Goal: Task Accomplishment & Management: Use online tool/utility

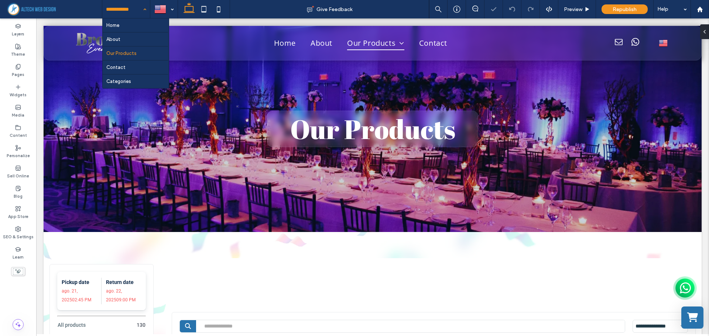
click at [130, 12] on input at bounding box center [124, 9] width 37 height 18
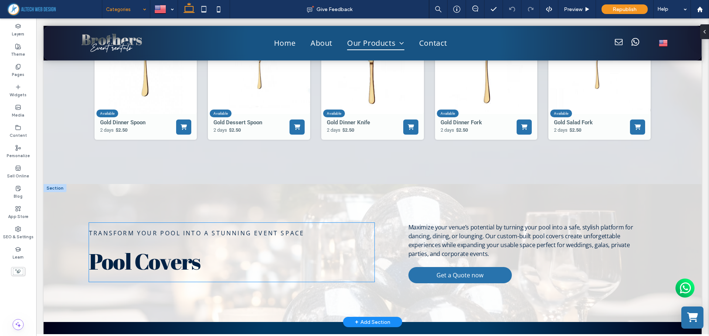
scroll to position [9597, 0]
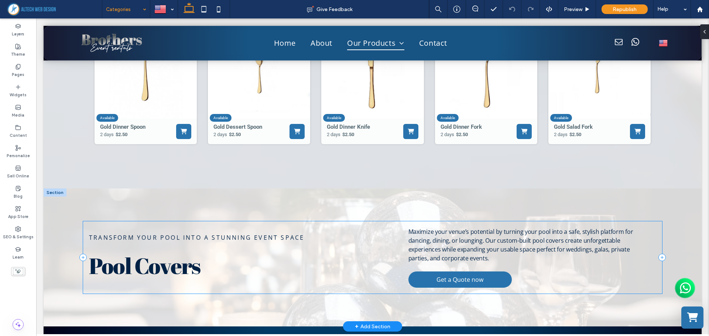
click at [375, 232] on div "Transform your pool into a stunning event space Pool Covers Maximize your venue…" at bounding box center [372, 257] width 579 height 72
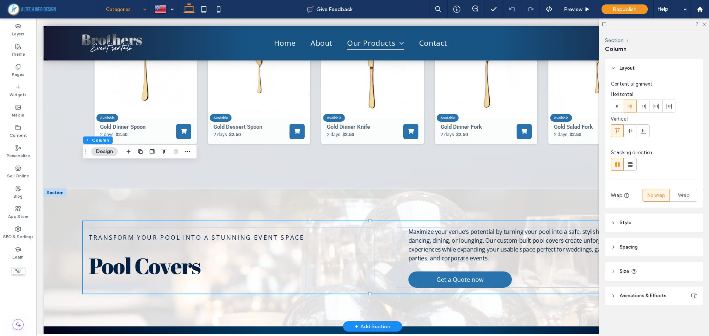
click at [70, 189] on div "Transform your pool into a stunning event space Pool Covers Maximize your venue…" at bounding box center [373, 258] width 658 height 138
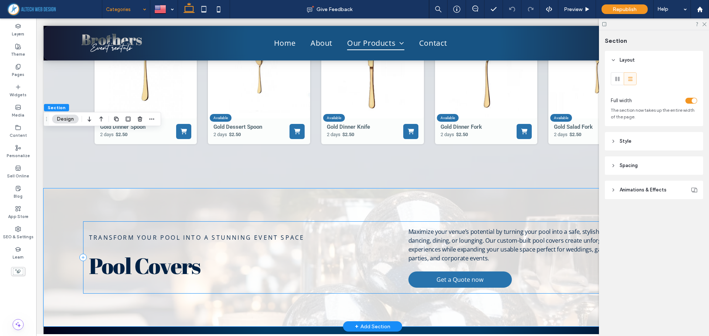
click at [112, 221] on div "Transform your pool into a stunning event space Pool Covers Maximize your venue…" at bounding box center [372, 257] width 579 height 72
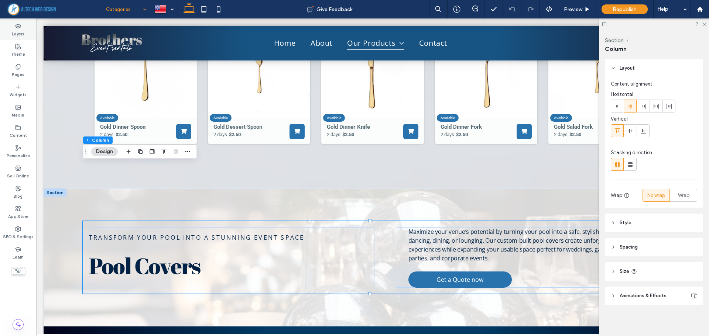
click at [13, 34] on label "Layers" at bounding box center [18, 33] width 13 height 8
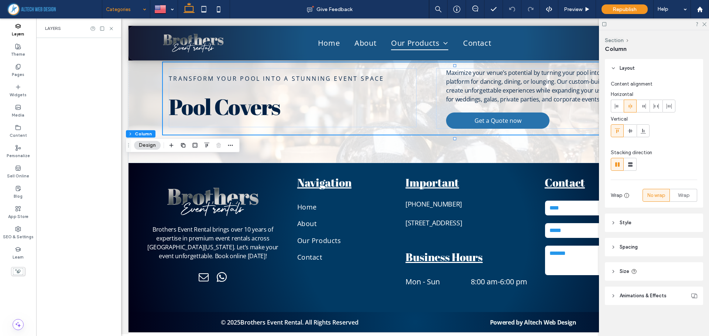
scroll to position [11036, 0]
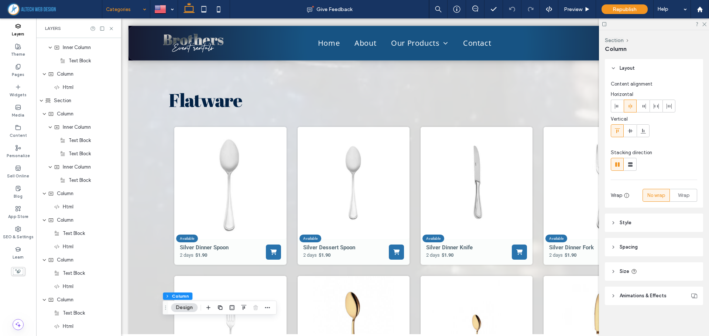
click at [13, 34] on label "Layers" at bounding box center [18, 33] width 13 height 8
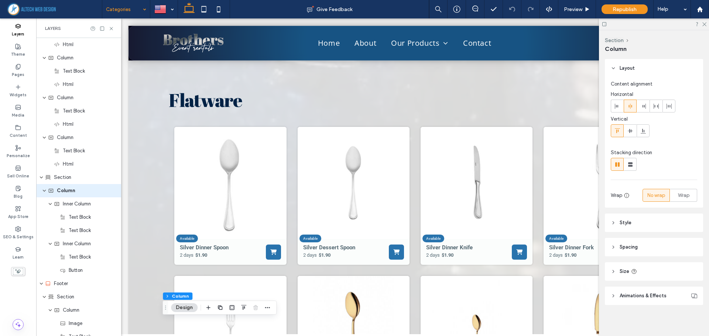
scroll to position [1983, 0]
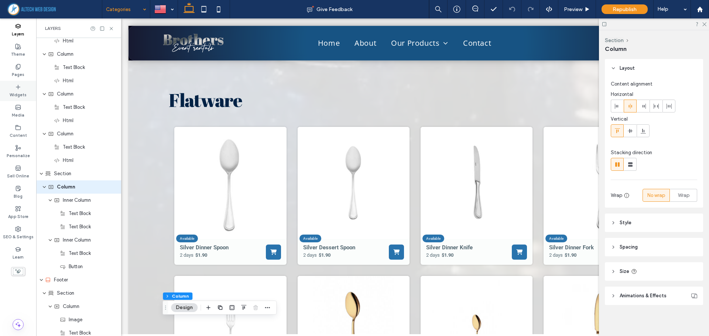
click at [20, 92] on label "Widgets" at bounding box center [18, 94] width 17 height 8
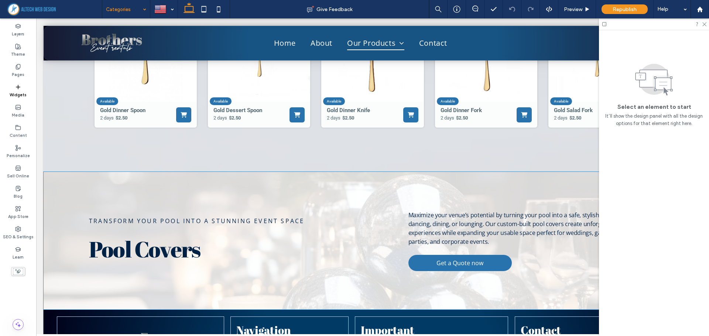
scroll to position [9623, 0]
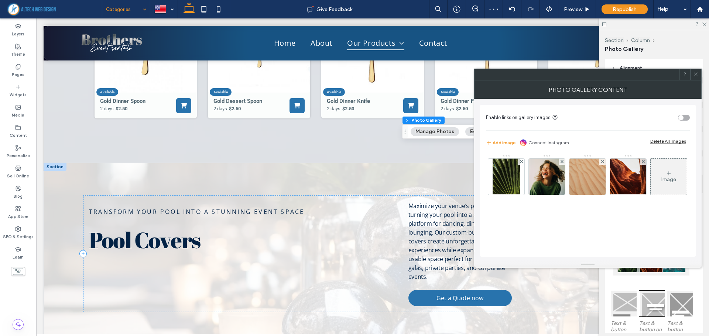
click at [693, 76] on icon at bounding box center [696, 75] width 6 height 6
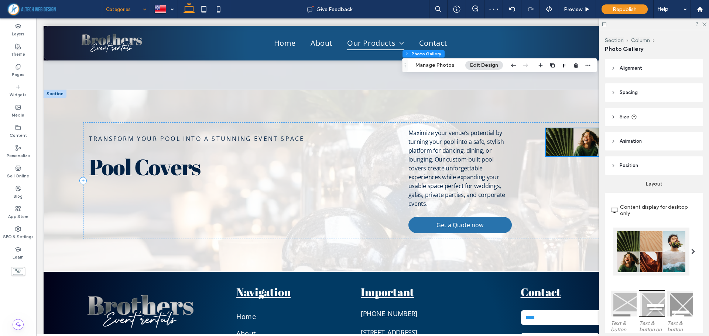
scroll to position [9697, 0]
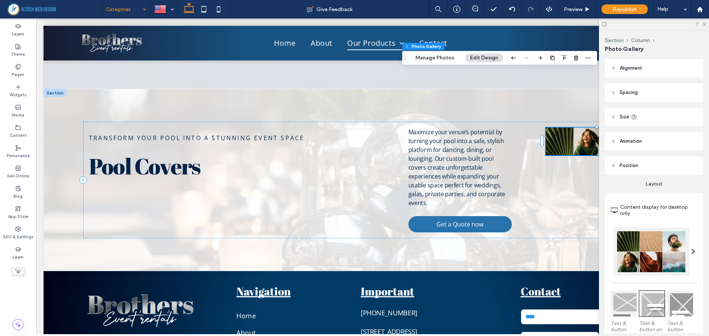
click at [705, 26] on div at bounding box center [654, 23] width 110 height 11
click at [704, 21] on div at bounding box center [654, 23] width 110 height 11
click at [702, 23] on icon at bounding box center [703, 23] width 5 height 5
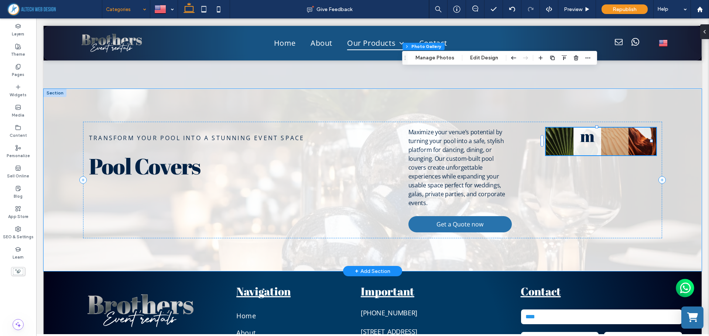
click at [581, 128] on link at bounding box center [587, 142] width 28 height 28
click at [575, 59] on icon "button" at bounding box center [576, 58] width 6 height 6
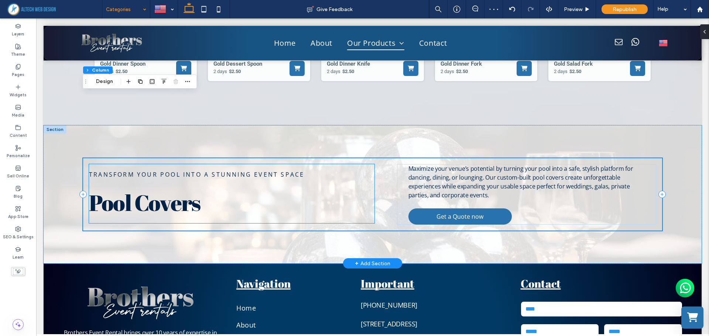
scroll to position [9660, 0]
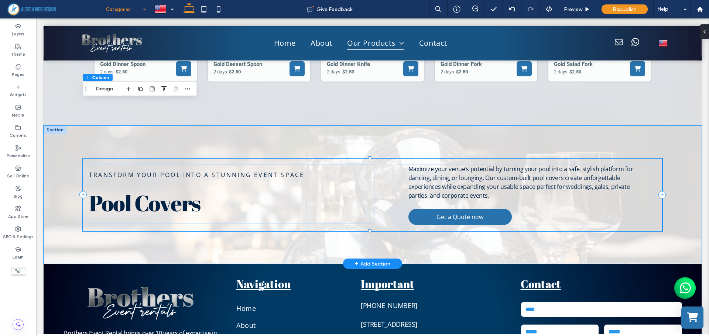
click at [87, 159] on div "Transform your pool into a stunning event space Pool Covers Maximize your venue…" at bounding box center [372, 195] width 579 height 72
click at [11, 96] on label "Widgets" at bounding box center [18, 94] width 17 height 8
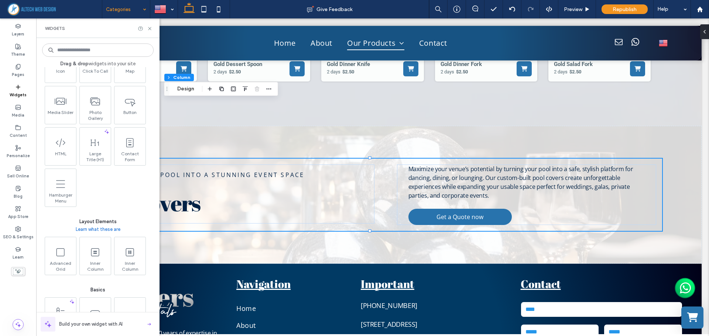
scroll to position [185, 0]
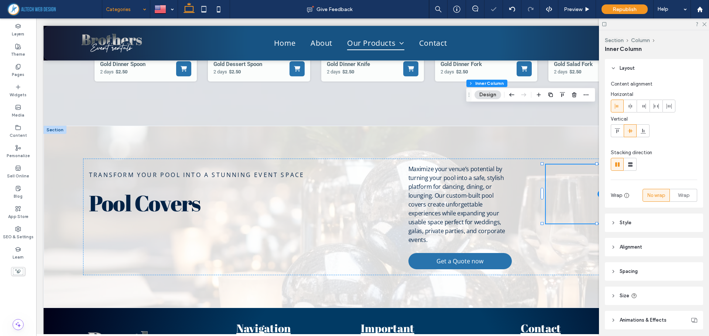
click at [706, 24] on div at bounding box center [654, 23] width 110 height 11
click at [702, 24] on icon at bounding box center [703, 23] width 5 height 5
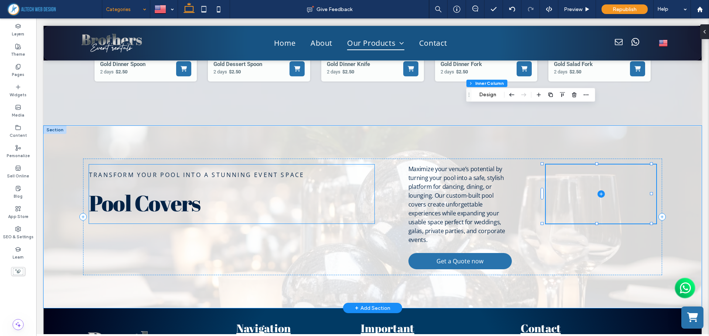
click at [248, 188] on h2 "Pool Covers" at bounding box center [231, 203] width 285 height 30
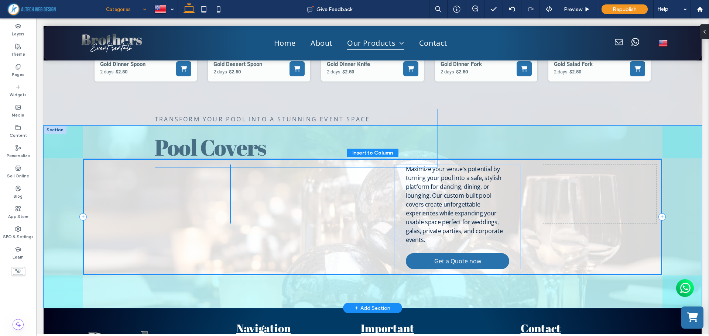
scroll to position [19, 0]
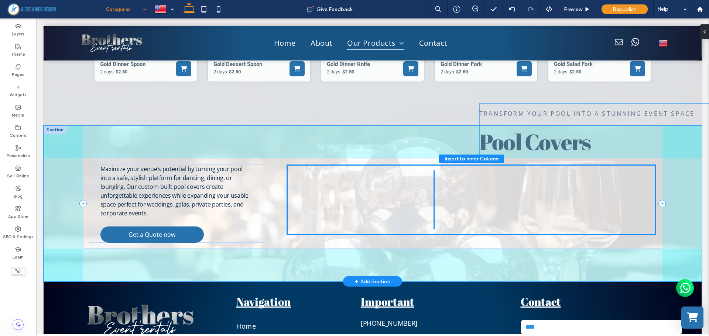
drag, startPoint x: 229, startPoint y: 137, endPoint x: 618, endPoint y: 133, distance: 389.3
type input "**"
type input "****"
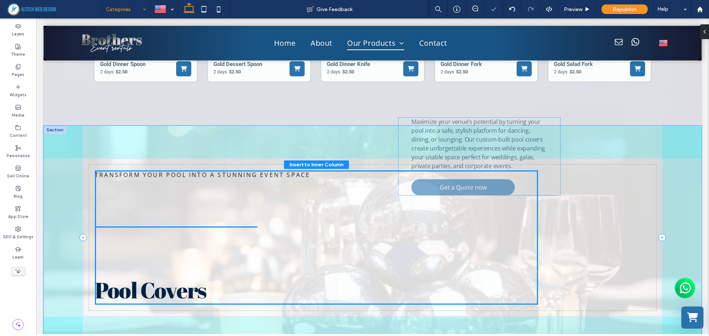
drag, startPoint x: 174, startPoint y: 124, endPoint x: 483, endPoint y: 134, distance: 309.4
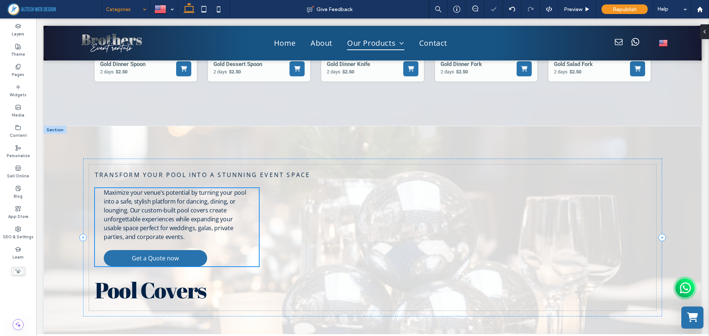
type input "**"
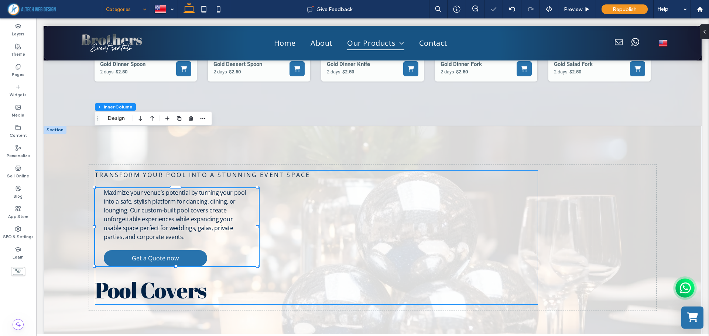
click at [364, 184] on div "Transform your pool into a stunning event space Maximize your venue’s potential…" at bounding box center [316, 237] width 443 height 134
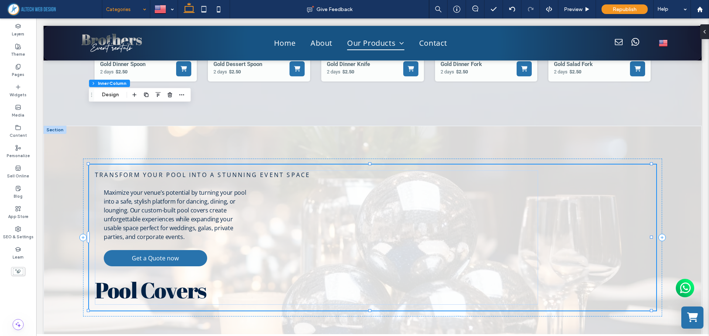
scroll to position [50, 0]
click at [581, 165] on div "Transform your pool into a stunning event space Maximize your venue’s potential…" at bounding box center [372, 238] width 567 height 146
click at [460, 170] on div "Transform your pool into a stunning event space Maximize your venue’s potential…" at bounding box center [316, 237] width 443 height 134
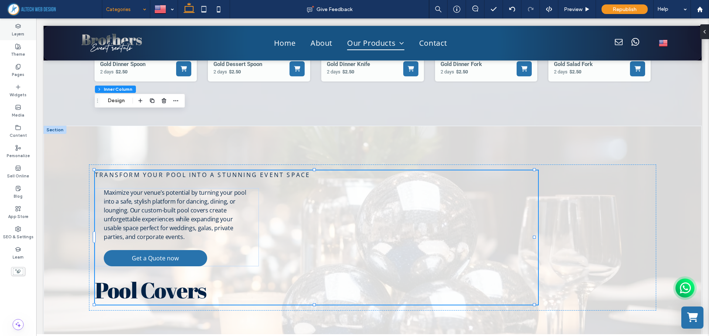
click at [14, 26] on div "Layers" at bounding box center [18, 30] width 36 height 20
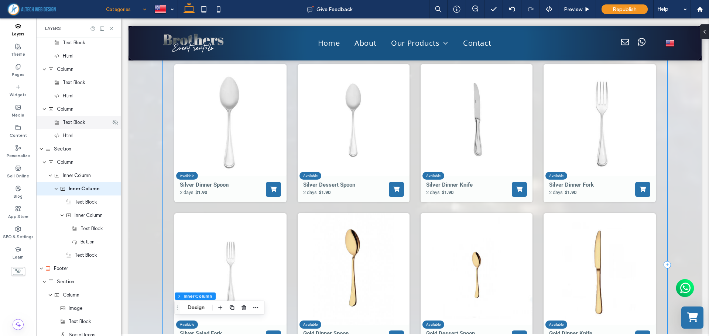
scroll to position [2010, 0]
click at [62, 214] on use "expand Inner Column" at bounding box center [62, 214] width 3 height 2
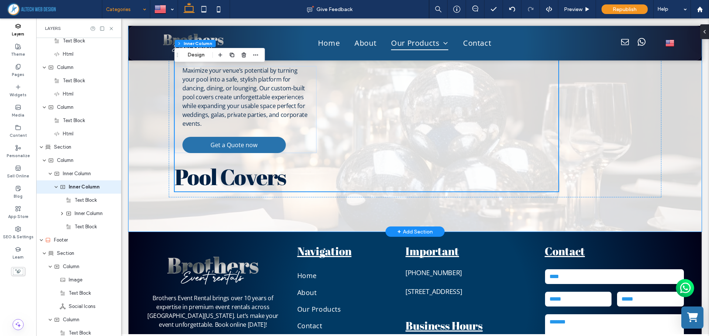
scroll to position [11484, 0]
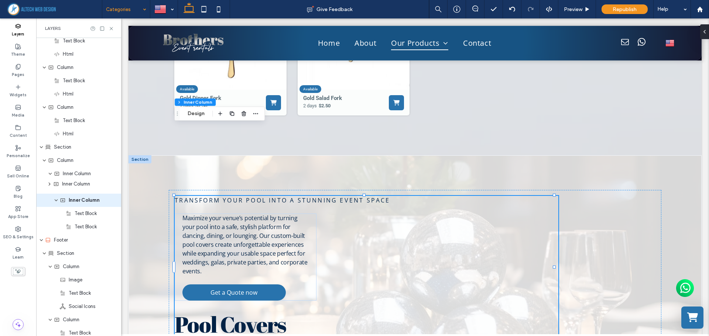
drag, startPoint x: 83, startPoint y: 217, endPoint x: 70, endPoint y: 187, distance: 32.1
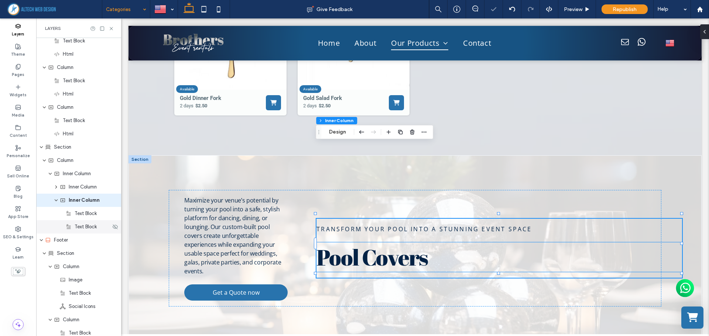
scroll to position [2023, 0]
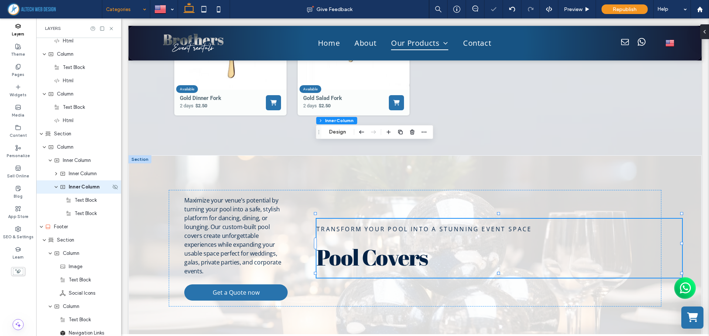
click at [56, 187] on use "expand Inner Column" at bounding box center [56, 187] width 3 height 2
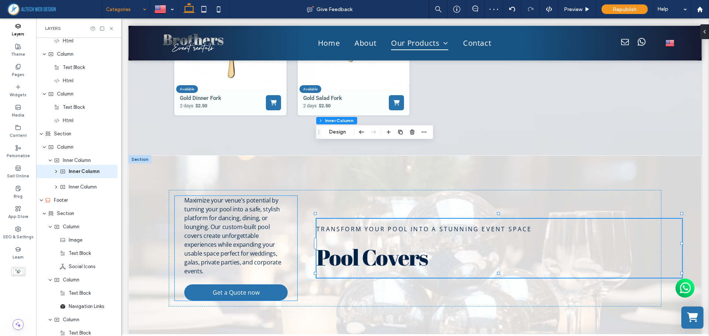
drag, startPoint x: 77, startPoint y: 188, endPoint x: 77, endPoint y: 172, distance: 15.5
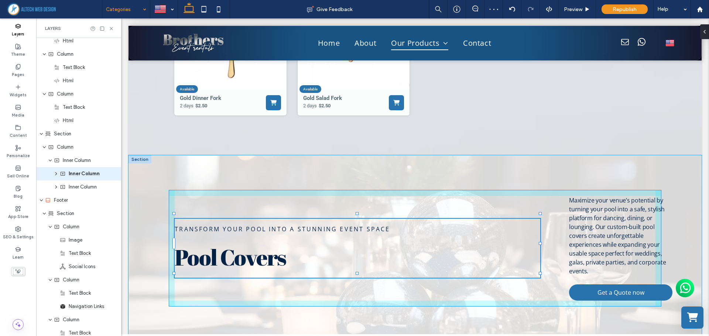
scroll to position [19, 0]
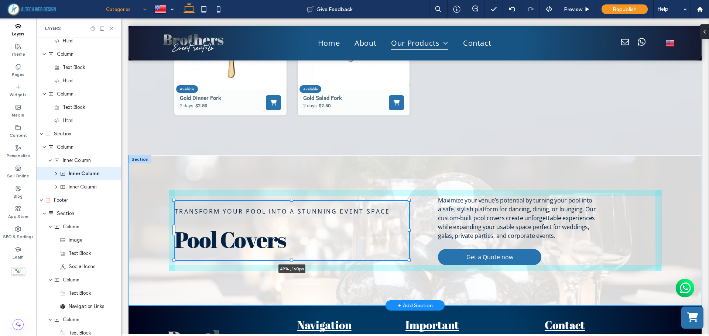
drag, startPoint x: 540, startPoint y: 174, endPoint x: 409, endPoint y: 172, distance: 131.0
click at [409, 172] on div "Transform your pool into a stunning event space Pool Covers 49% , 160px Maximiz…" at bounding box center [414, 230] width 573 height 150
type input "**"
type input "****"
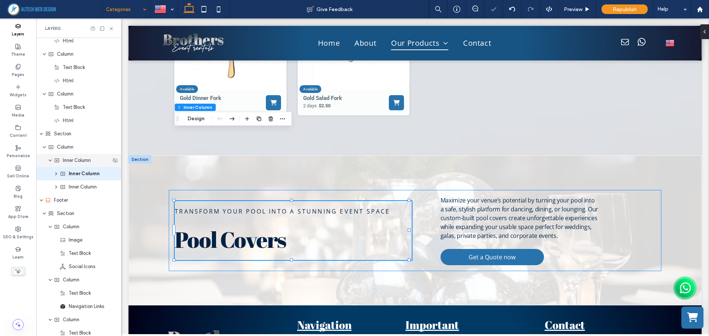
click at [49, 161] on use "expand Inner Column" at bounding box center [50, 161] width 3 height 2
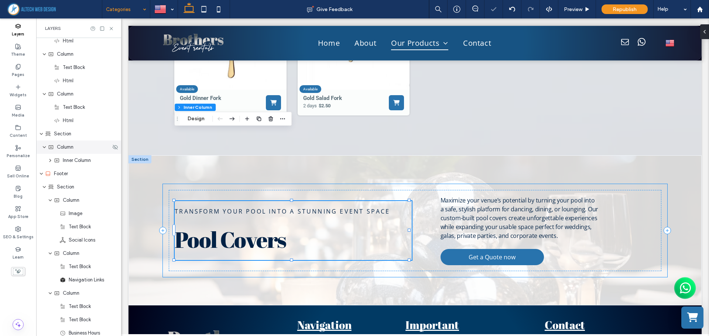
click at [61, 151] on span "Column" at bounding box center [65, 147] width 17 height 7
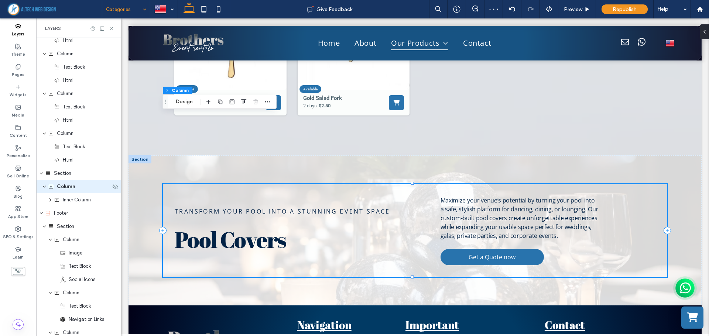
scroll to position [1983, 0]
click at [10, 88] on div "Widgets" at bounding box center [18, 91] width 36 height 20
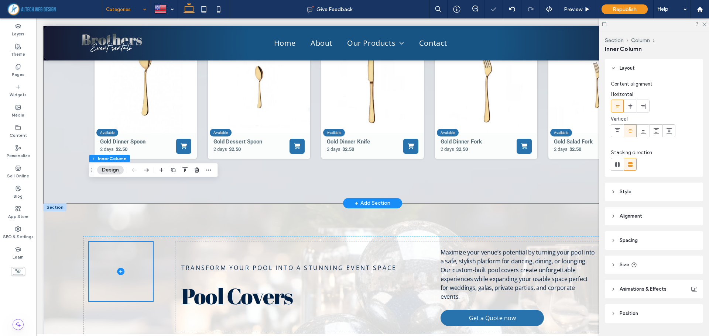
scroll to position [9581, 0]
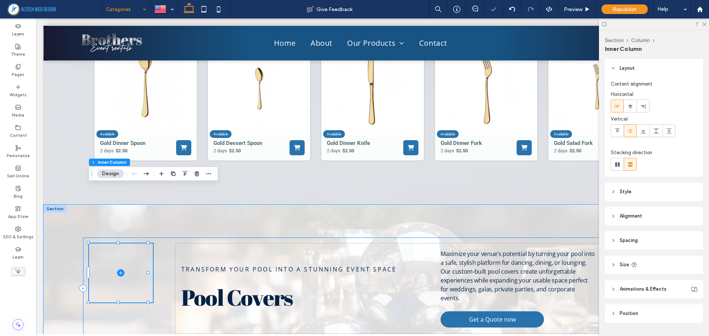
click at [157, 238] on div "Transform your pool into a stunning event space Pool Covers Maximize your venue…" at bounding box center [372, 289] width 579 height 102
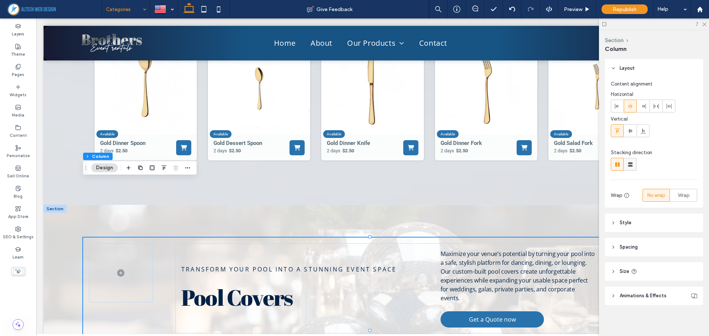
click at [630, 163] on use at bounding box center [630, 164] width 4 height 4
type input "**"
type input "****"
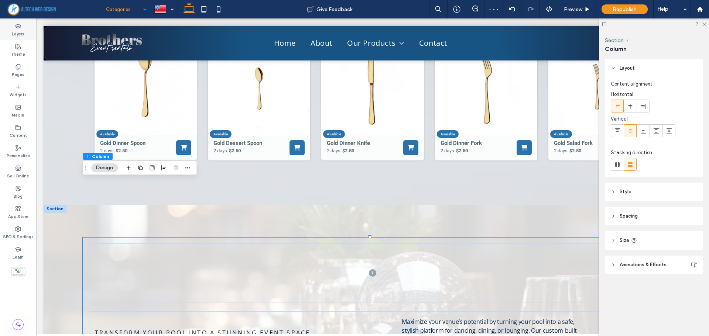
click at [17, 27] on icon at bounding box center [18, 26] width 6 height 6
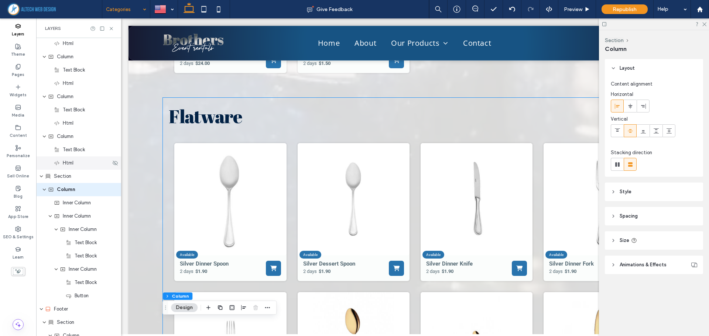
scroll to position [1983, 0]
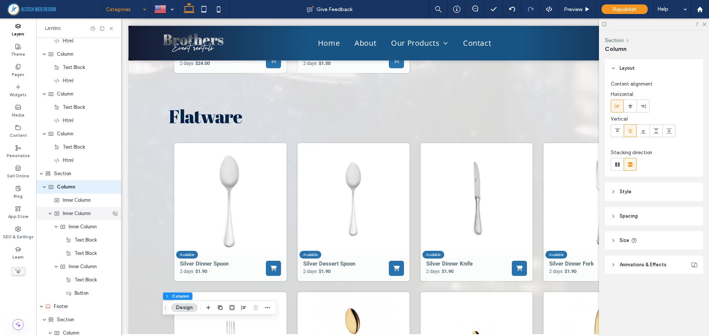
click at [51, 213] on icon "expand Inner Column" at bounding box center [50, 214] width 4 height 6
drag, startPoint x: 73, startPoint y: 204, endPoint x: 71, endPoint y: 218, distance: 14.1
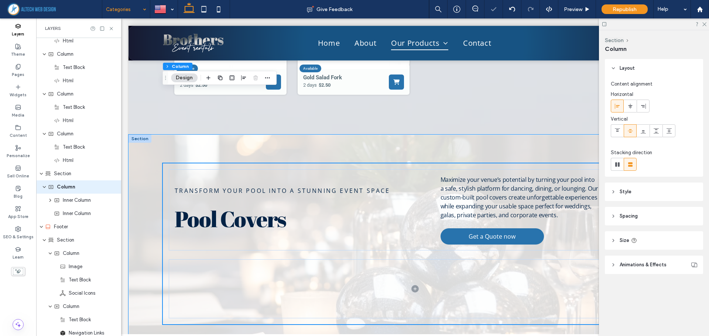
scroll to position [11504, 0]
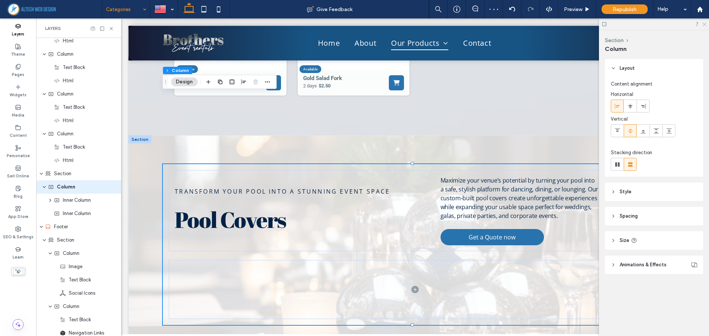
click at [704, 23] on icon at bounding box center [703, 23] width 5 height 5
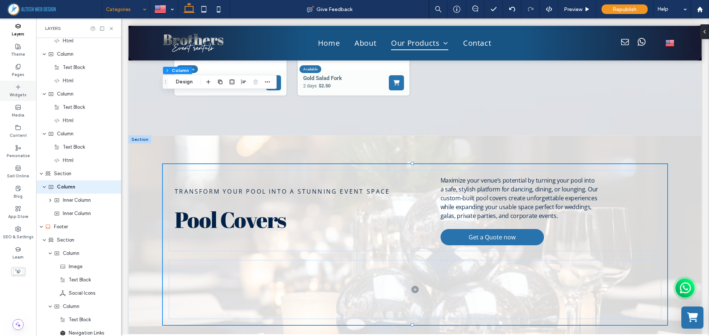
click at [17, 88] on icon at bounding box center [18, 87] width 6 height 6
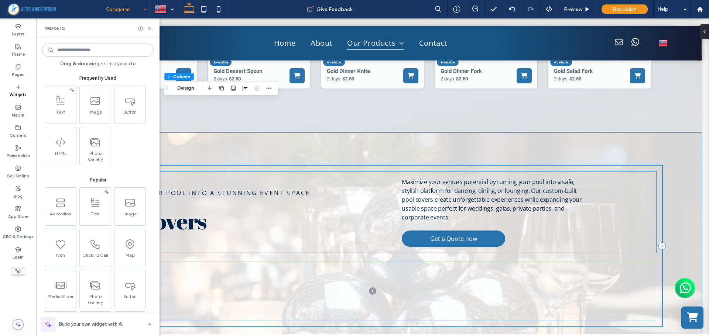
scroll to position [9649, 0]
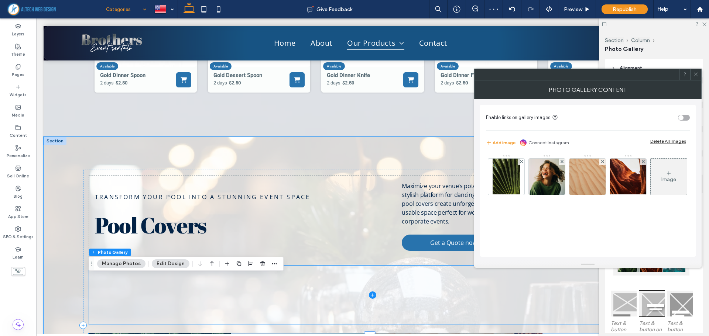
click at [220, 266] on span at bounding box center [372, 295] width 567 height 59
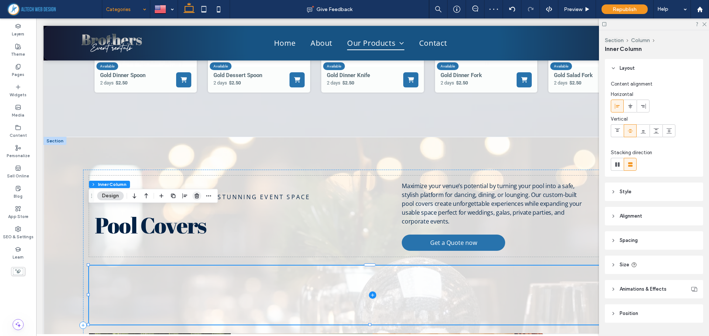
click at [197, 199] on icon "button" at bounding box center [197, 196] width 6 height 6
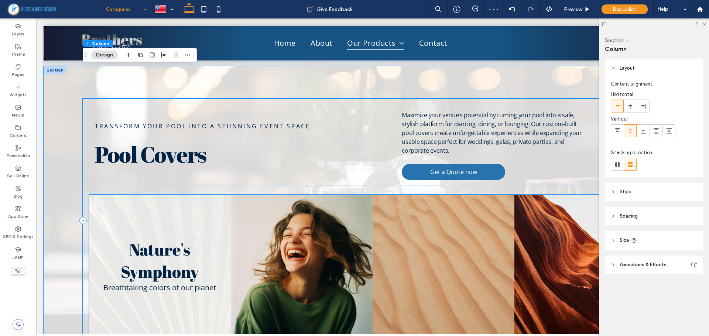
scroll to position [9723, 0]
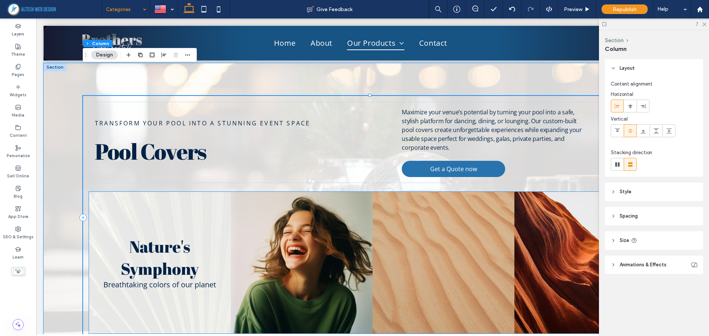
click at [192, 192] on link at bounding box center [160, 263] width 142 height 142
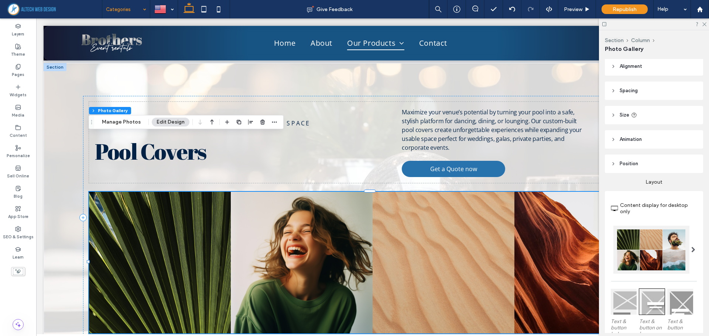
scroll to position [0, 0]
click at [114, 125] on button "Manage Photos" at bounding box center [121, 122] width 48 height 9
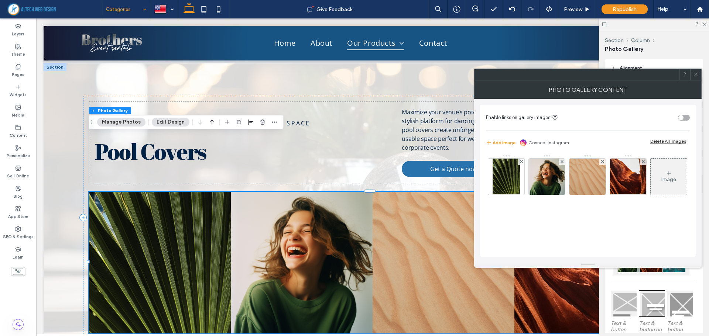
click at [693, 76] on icon at bounding box center [696, 75] width 6 height 6
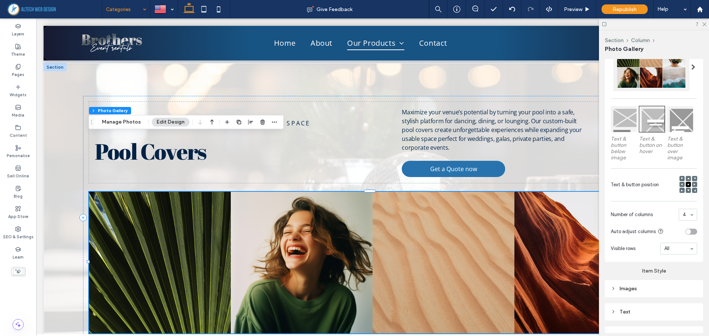
scroll to position [148, 0]
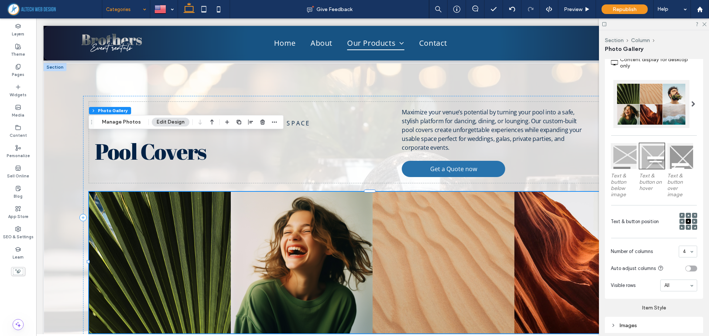
click at [616, 155] on div at bounding box center [623, 156] width 26 height 26
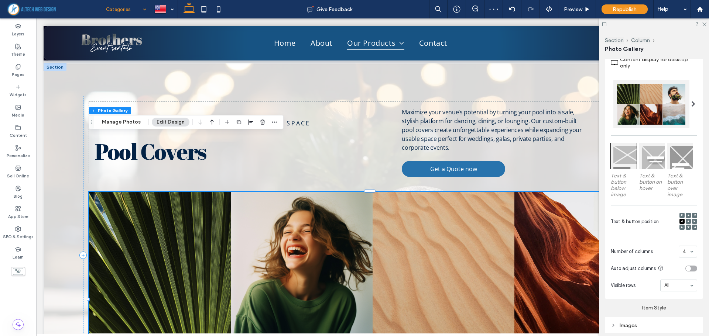
click at [650, 156] on div at bounding box center [652, 156] width 26 height 26
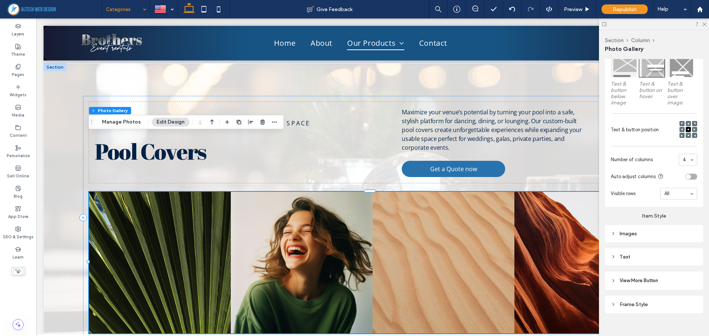
scroll to position [248, 0]
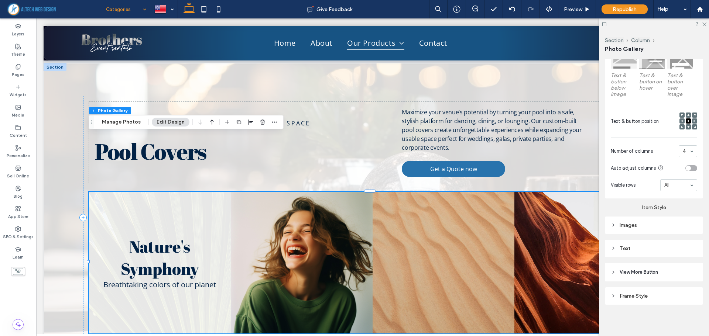
click at [637, 255] on div "Text" at bounding box center [653, 248] width 98 height 17
click at [637, 252] on div "Text" at bounding box center [653, 249] width 86 height 10
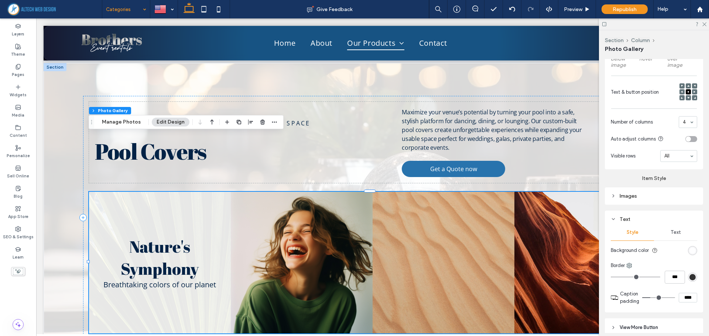
scroll to position [111, 0]
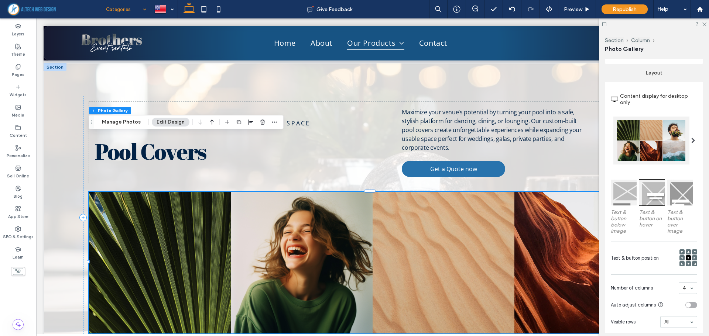
click at [691, 133] on span at bounding box center [693, 140] width 4 height 37
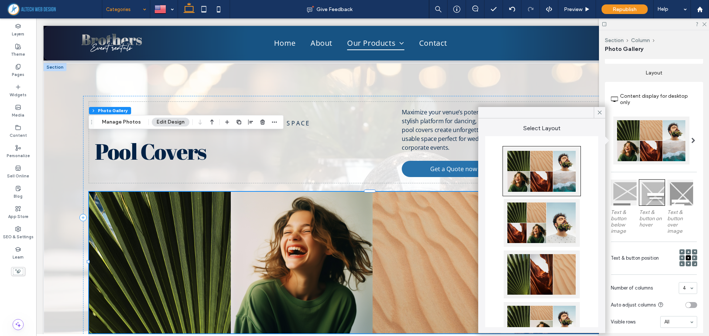
click at [646, 154] on div at bounding box center [651, 141] width 76 height 48
click at [635, 168] on div "Content display for desktop only Text & button below image Text & button on hov…" at bounding box center [653, 209] width 98 height 254
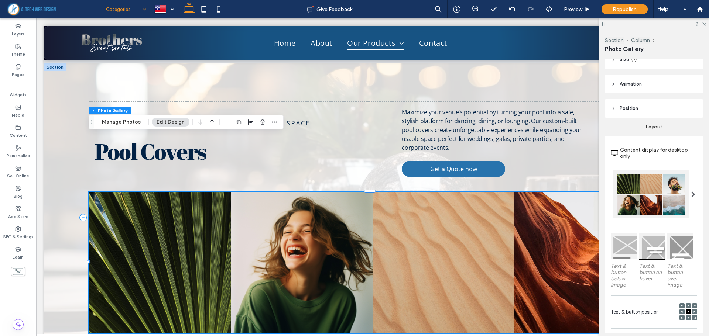
scroll to position [0, 0]
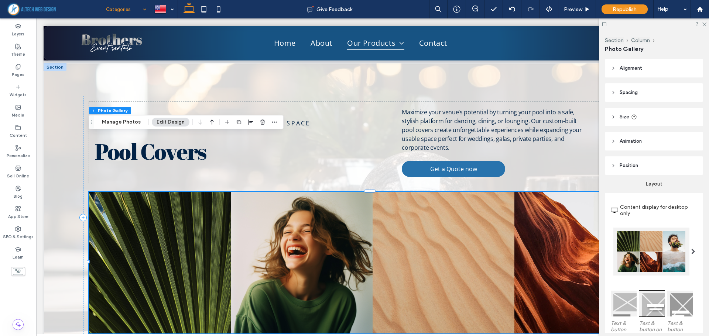
click at [638, 65] on span "Alignment" at bounding box center [630, 68] width 23 height 7
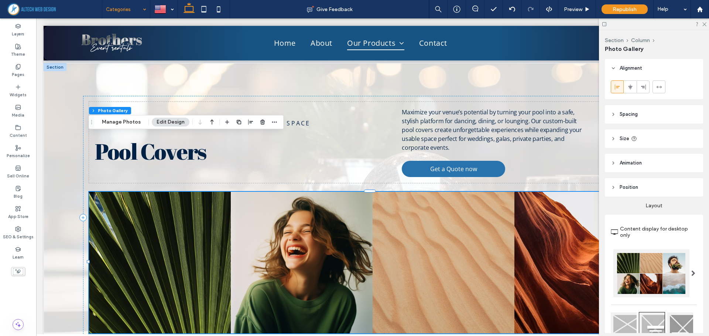
click at [638, 65] on span "Alignment" at bounding box center [630, 68] width 23 height 7
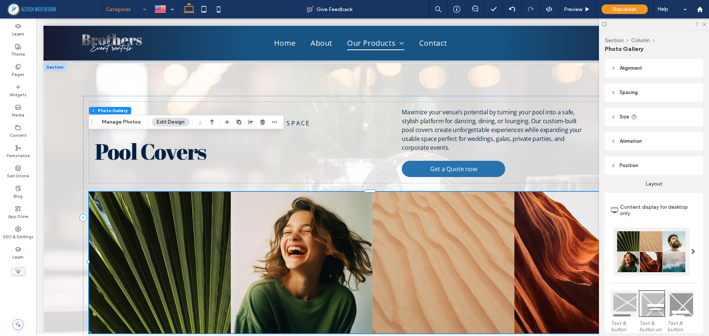
click at [638, 86] on header "Spacing" at bounding box center [653, 92] width 98 height 18
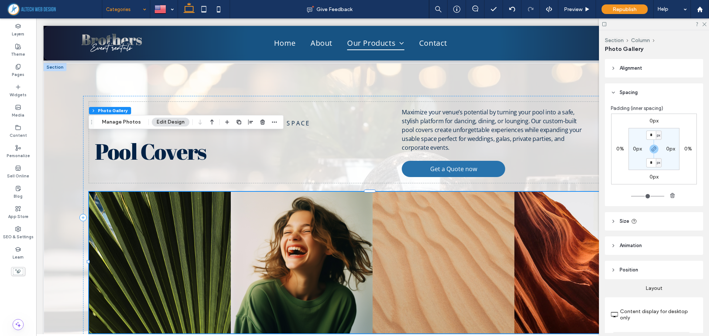
click at [638, 86] on header "Spacing" at bounding box center [653, 92] width 98 height 18
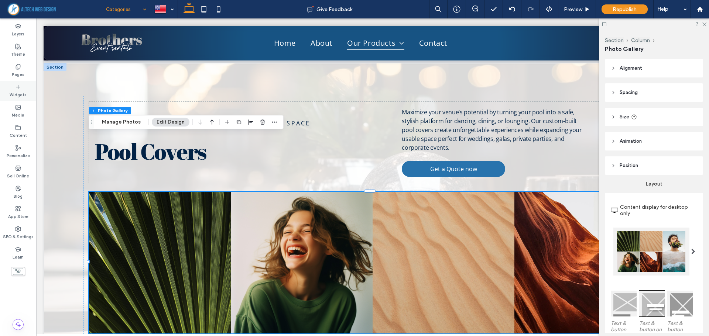
click at [18, 82] on div "Widgets" at bounding box center [18, 91] width 36 height 20
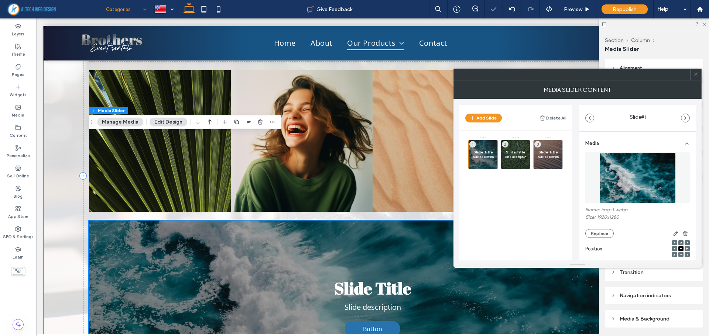
scroll to position [9872, 0]
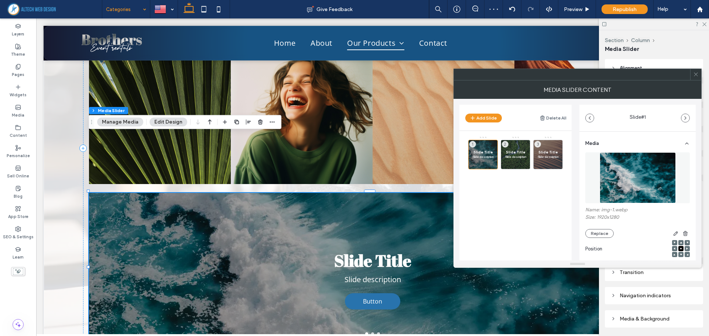
click at [696, 74] on use at bounding box center [695, 75] width 4 height 4
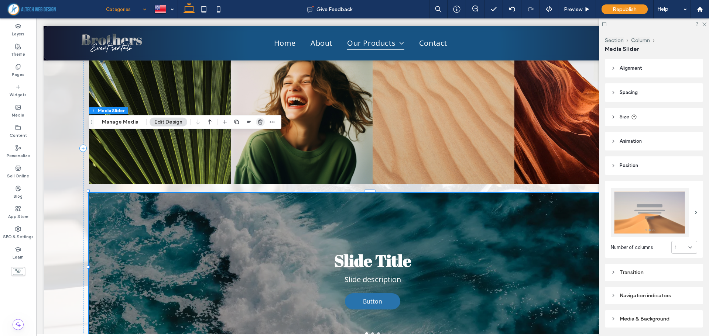
click at [258, 123] on use "button" at bounding box center [260, 122] width 4 height 5
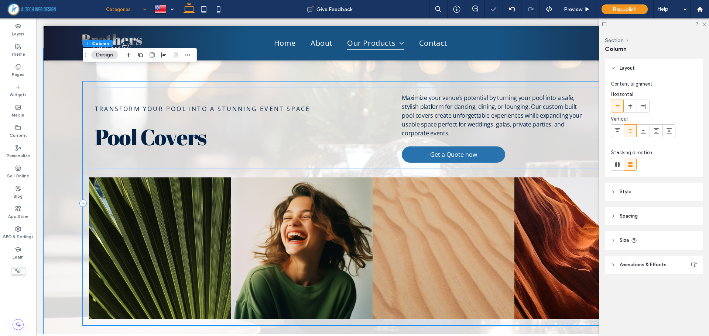
scroll to position [9725, 0]
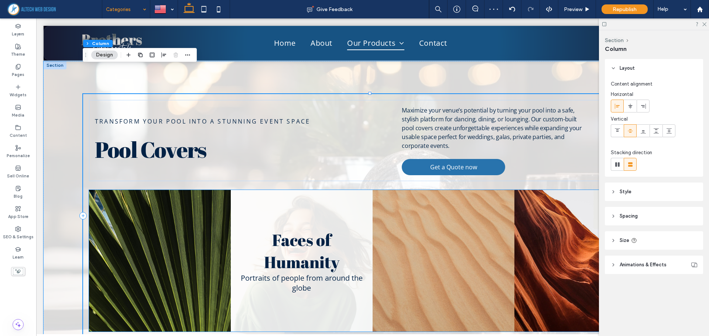
click at [358, 190] on link at bounding box center [302, 261] width 142 height 142
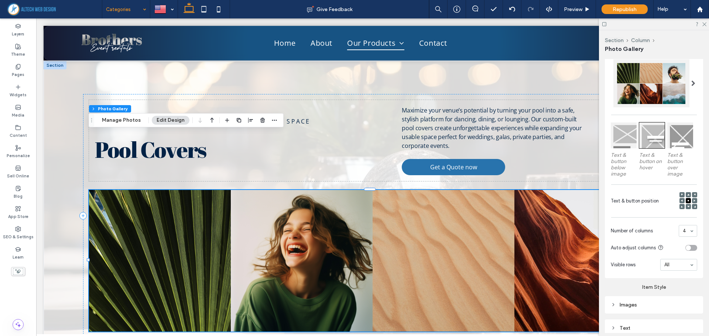
scroll to position [185, 0]
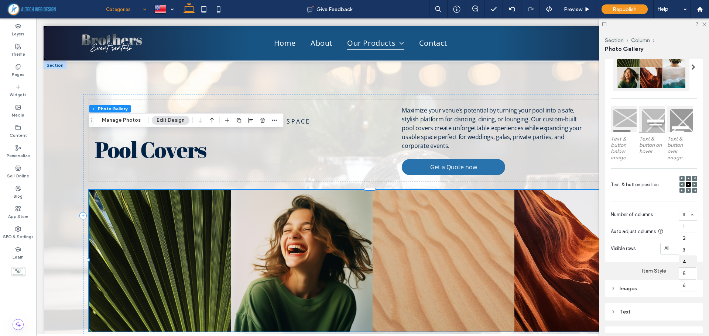
click at [685, 213] on div "1 2 3 4 5 6" at bounding box center [687, 215] width 18 height 12
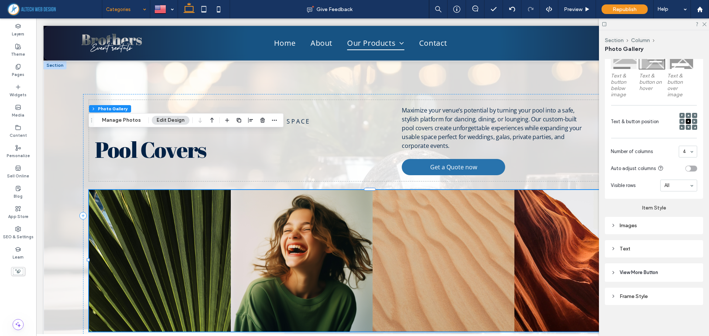
scroll to position [248, 0]
click at [628, 228] on div "Images" at bounding box center [653, 225] width 86 height 10
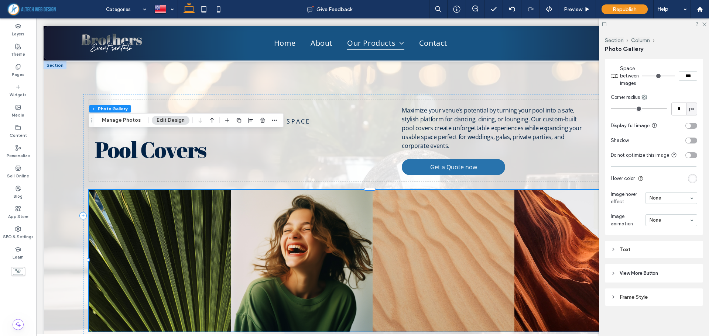
scroll to position [440, 0]
click at [689, 179] on div "rgba(255, 255, 255, 0.9)" at bounding box center [692, 178] width 6 height 6
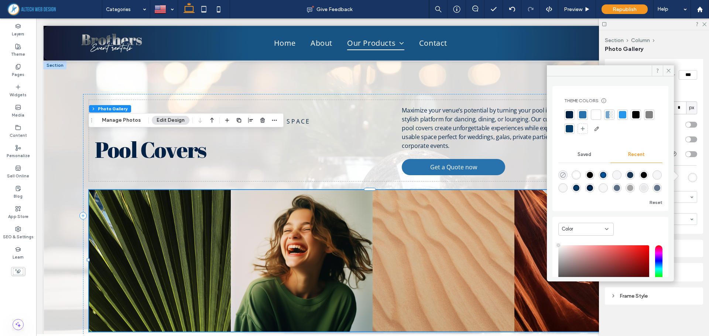
click at [564, 174] on use "rgba(0, 0, 0, 0)" at bounding box center [563, 175] width 6 height 6
type input "*******"
type input "*"
type input "**"
click at [691, 166] on div "Image height ***** Space between images *** Corner radius * px Display full ima…" at bounding box center [653, 134] width 86 height 192
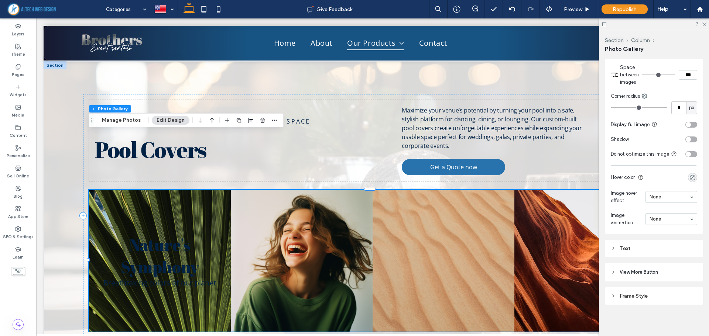
click at [640, 247] on div "Text" at bounding box center [653, 248] width 86 height 6
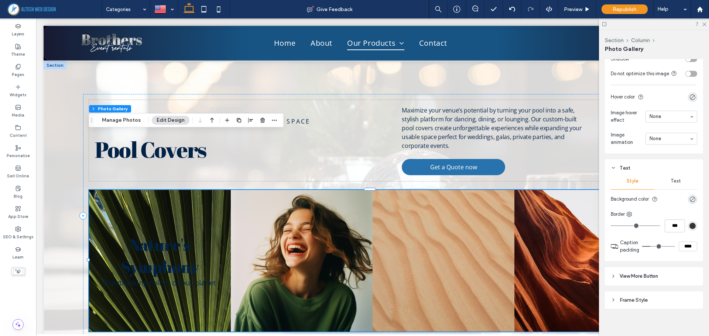
scroll to position [525, 0]
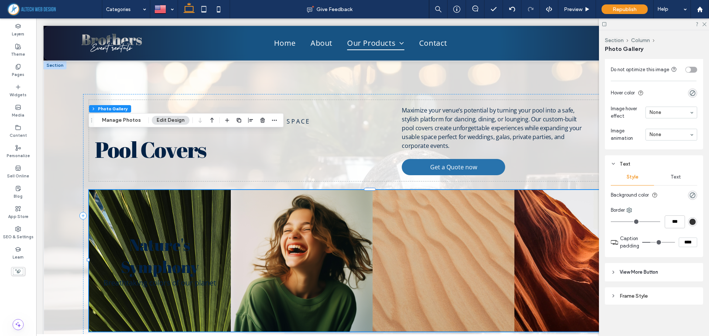
click at [670, 175] on span "Text" at bounding box center [675, 177] width 10 height 6
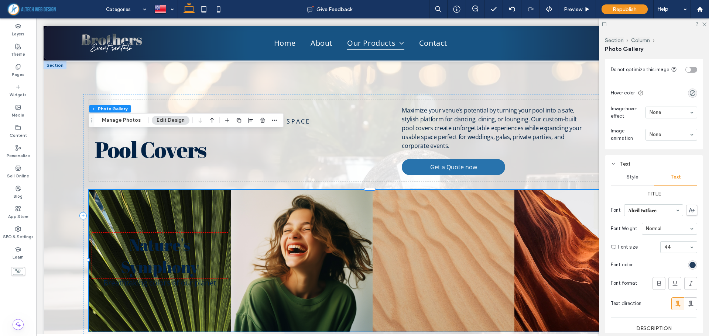
click at [689, 267] on div "rgb(2, 34, 69)" at bounding box center [692, 265] width 6 height 6
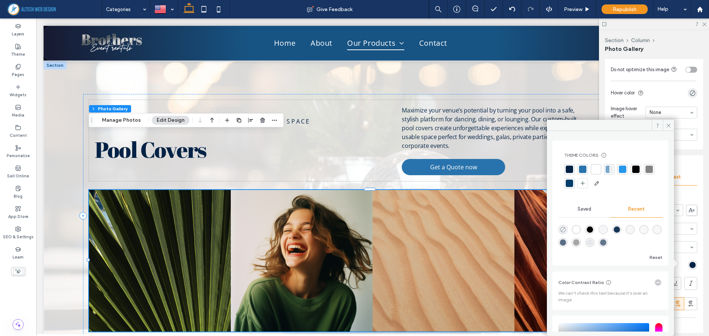
click at [562, 230] on icon "rgba(0, 0, 0, 0)" at bounding box center [562, 230] width 6 height 6
type input "*******"
type input "*"
type input "**"
click at [700, 149] on div "Alignment Spacing Padding (inner spacing) 0px 0% 0px 0% * px 0px * px 0px Size …" at bounding box center [655, 196] width 103 height 274
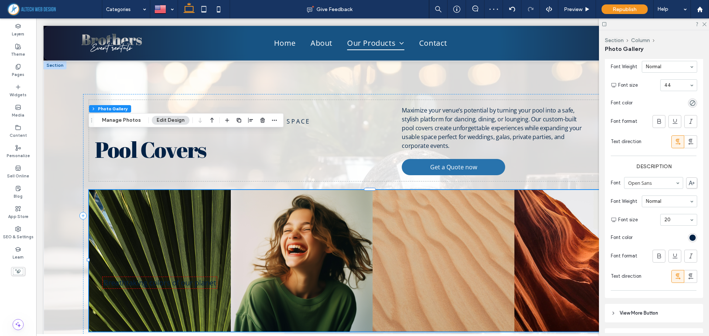
scroll to position [709, 0]
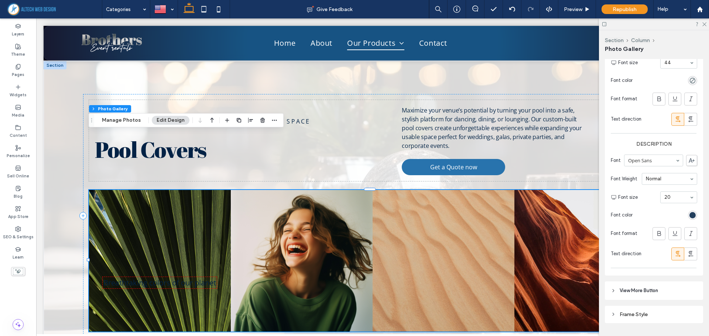
click at [691, 213] on div "rgb(2, 34, 69)" at bounding box center [692, 215] width 6 height 6
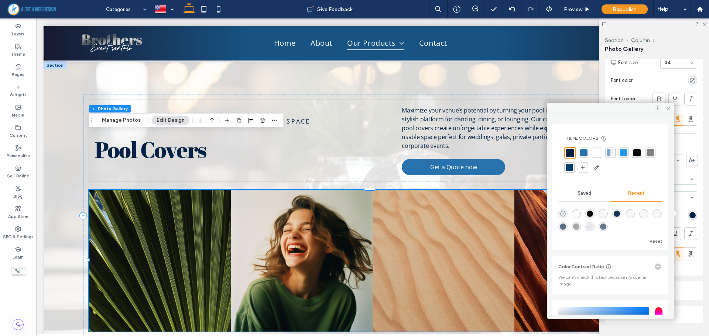
click at [561, 215] on use "rgba(0, 0, 0, 0)" at bounding box center [563, 214] width 6 height 6
type input "*******"
type input "*"
type input "**"
click at [691, 129] on div "Title Font Abril Fatface Font Weight Normal Font size 44 Font color Font format…" at bounding box center [653, 68] width 86 height 131
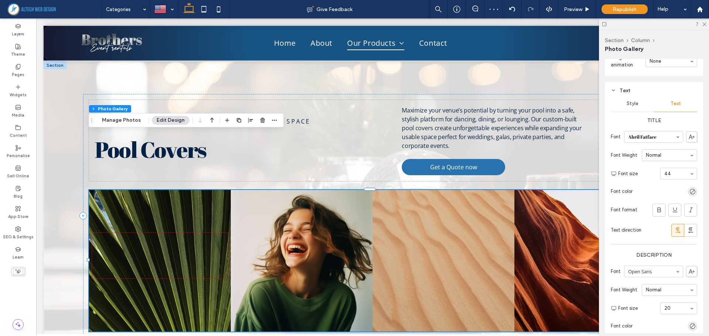
scroll to position [562, 0]
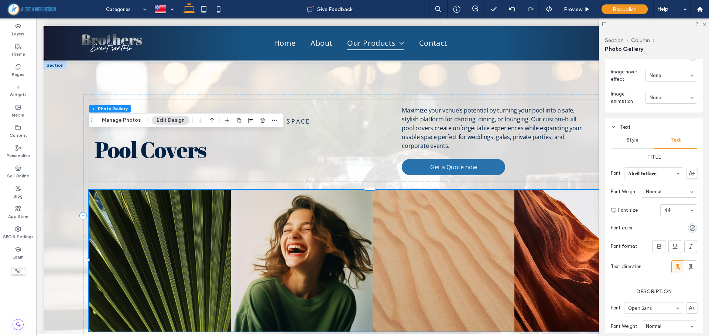
click at [614, 124] on icon at bounding box center [612, 126] width 5 height 5
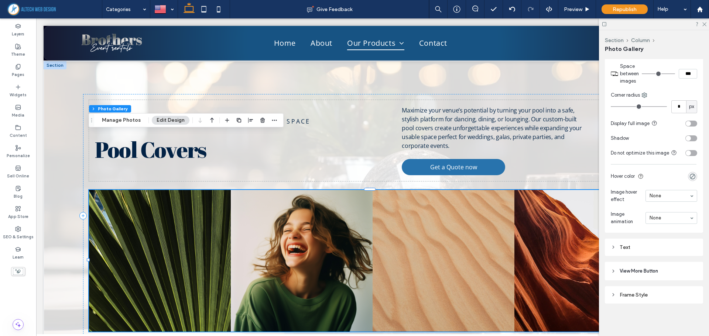
scroll to position [440, 0]
click at [667, 169] on section "Hover color" at bounding box center [653, 177] width 86 height 17
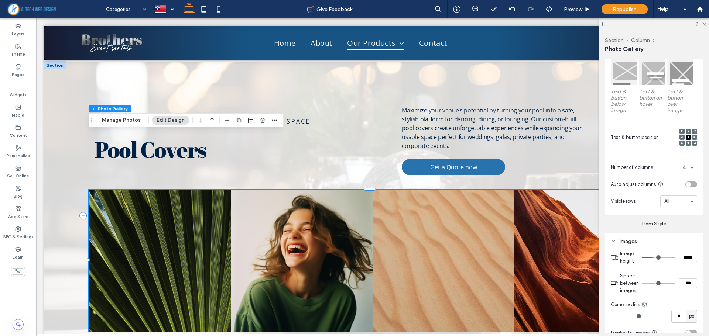
scroll to position [219, 0]
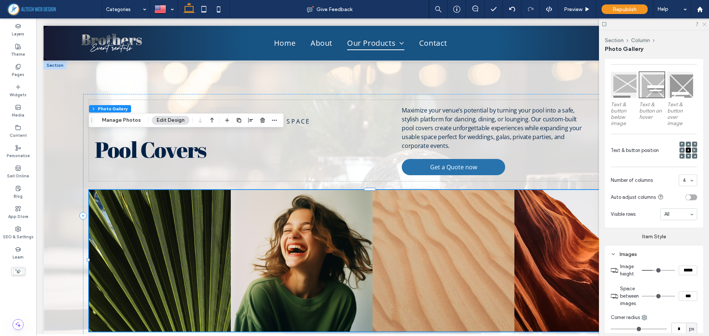
click at [703, 21] on icon at bounding box center [703, 23] width 5 height 5
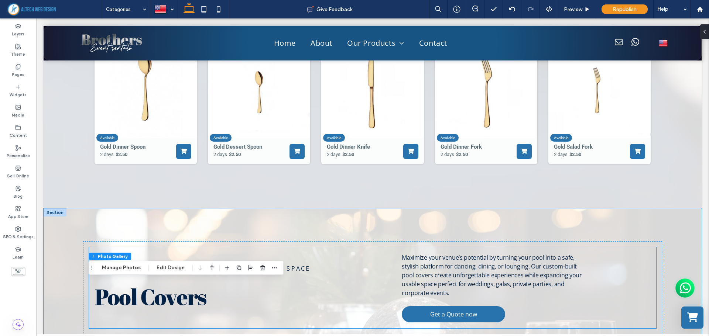
scroll to position [9577, 0]
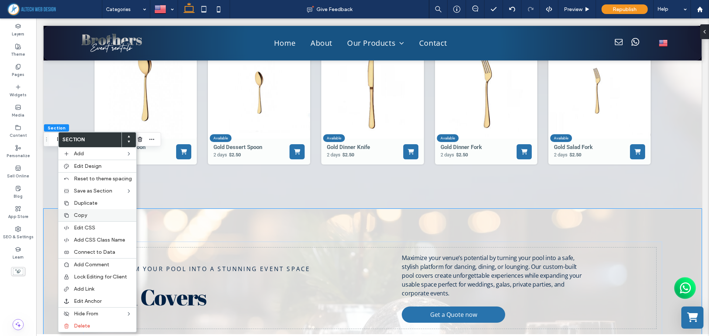
click at [79, 217] on span "Copy" at bounding box center [80, 215] width 13 height 6
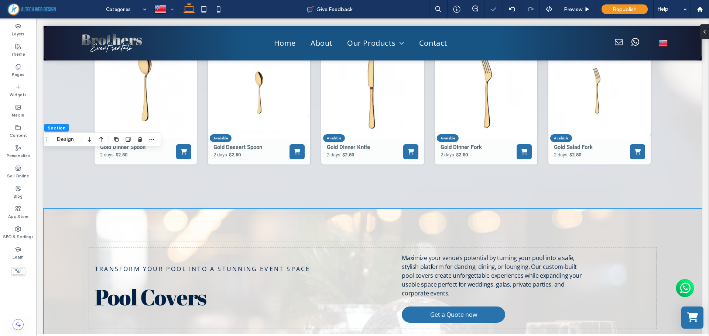
click at [173, 7] on div at bounding box center [164, 9] width 27 height 18
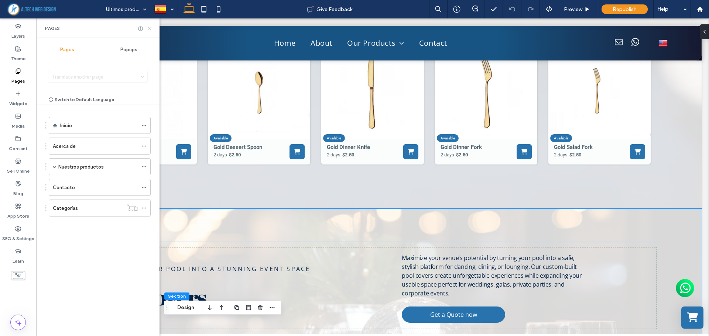
click at [149, 29] on use at bounding box center [149, 28] width 3 height 3
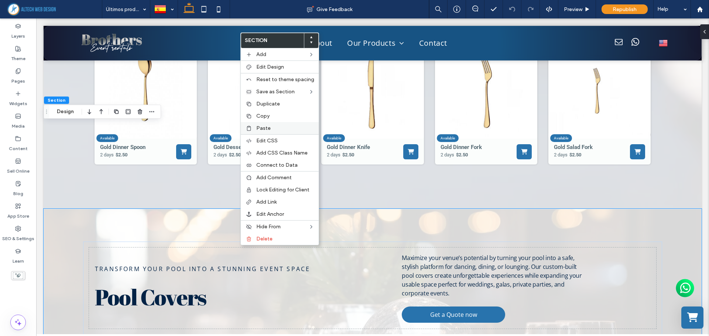
click at [260, 128] on span "Paste" at bounding box center [263, 128] width 14 height 6
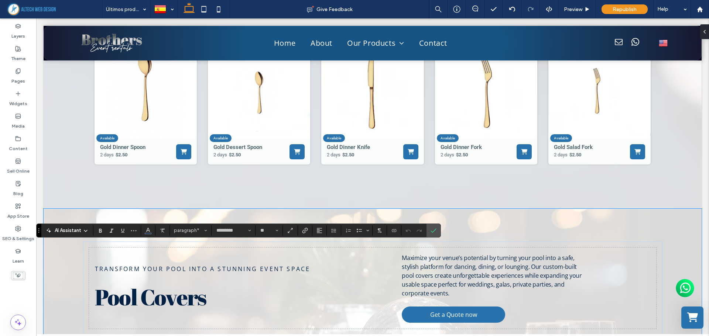
type input "**"
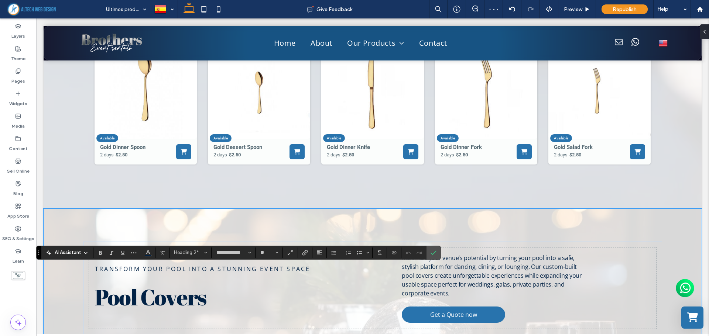
type input "*********"
type input "**"
type input "**********"
type input "**"
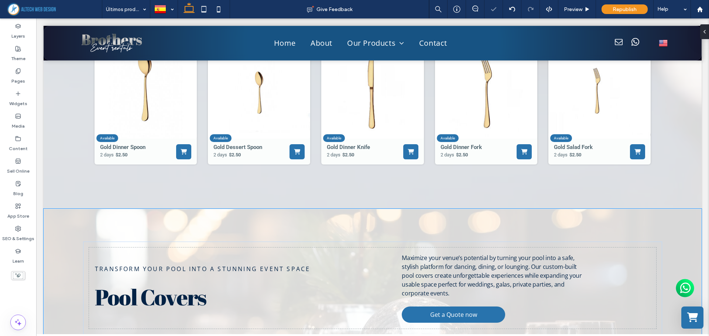
type input "*********"
type input "**"
type input "*********"
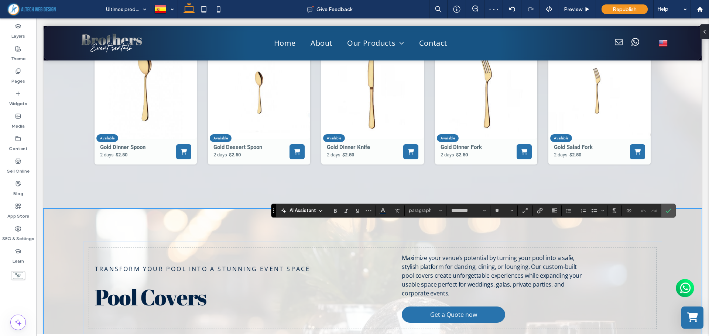
type input "**"
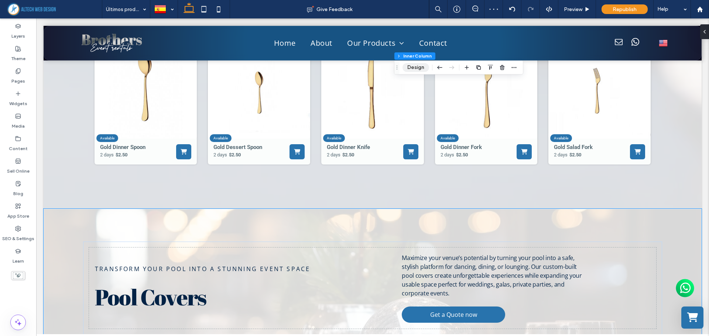
click at [424, 66] on button "Design" at bounding box center [415, 67] width 27 height 9
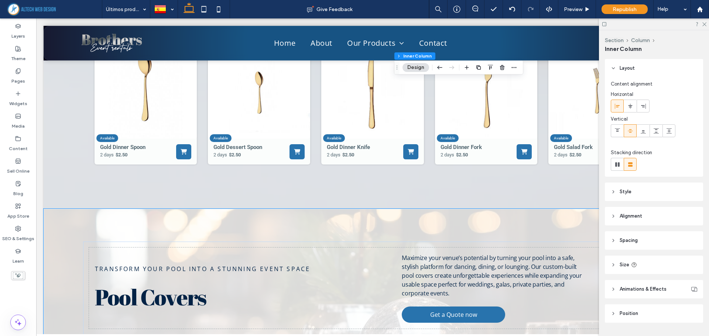
scroll to position [19, 0]
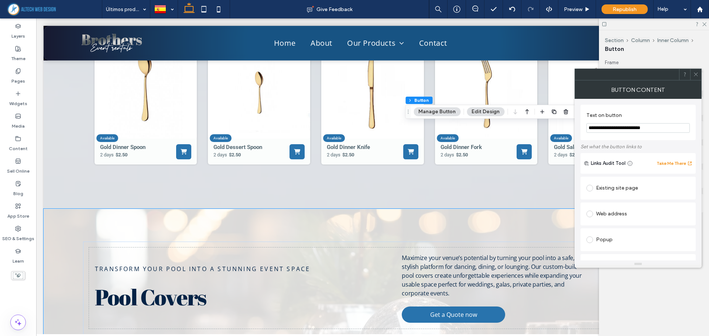
click at [653, 127] on input "**********" at bounding box center [637, 128] width 103 height 10
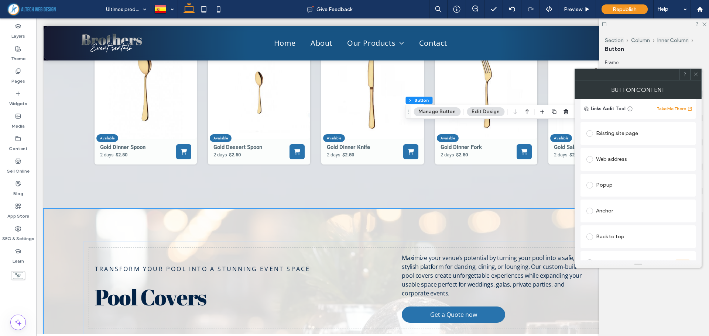
scroll to position [178, 0]
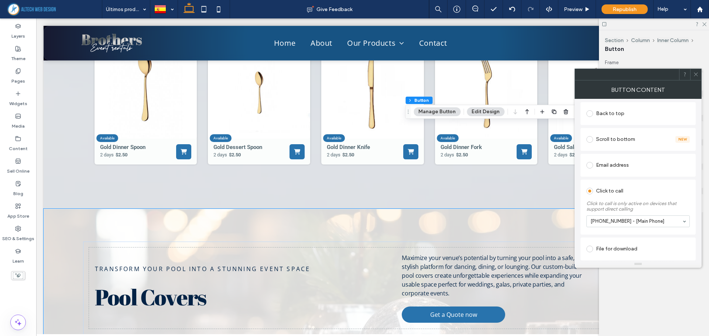
click at [694, 76] on icon at bounding box center [696, 75] width 6 height 6
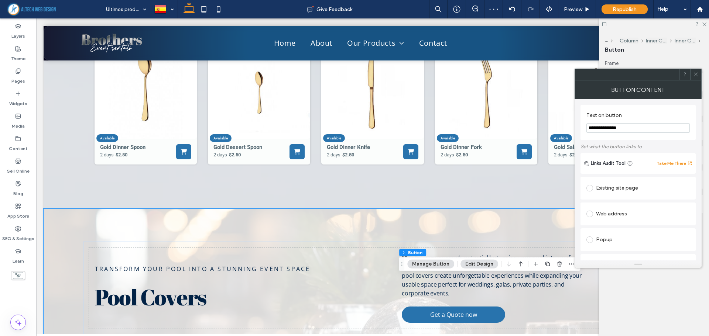
click at [638, 127] on input "**********" at bounding box center [637, 128] width 103 height 10
paste input "**********"
type input "**********"
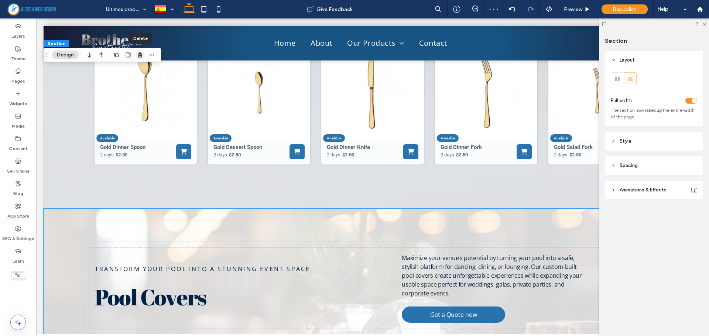
click at [139, 55] on icon "button" at bounding box center [140, 55] width 6 height 6
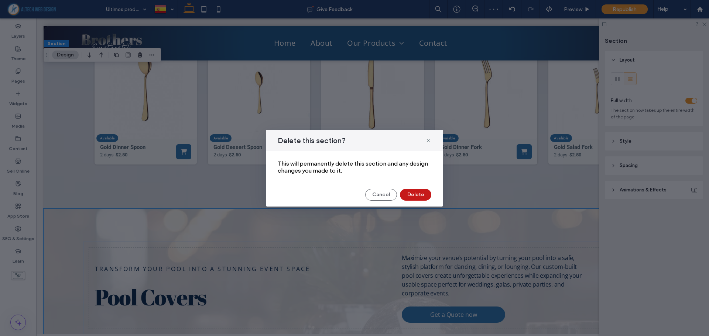
click at [414, 195] on button "Delete" at bounding box center [415, 195] width 31 height 12
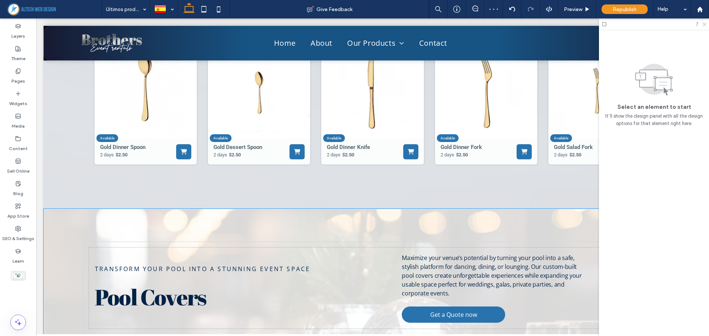
click at [702, 23] on icon at bounding box center [703, 23] width 5 height 5
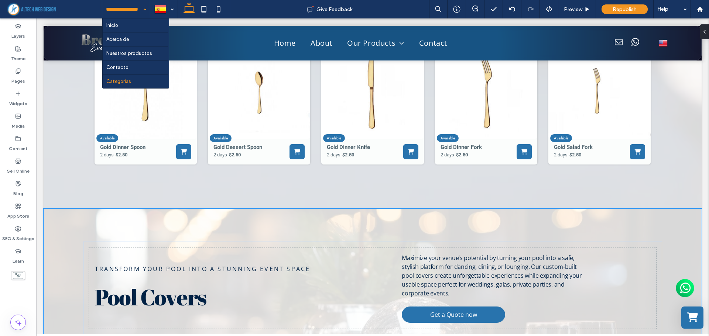
click at [146, 8] on div "Inicio Acerca de Nuestros productos Contacto Categorías" at bounding box center [126, 9] width 48 height 18
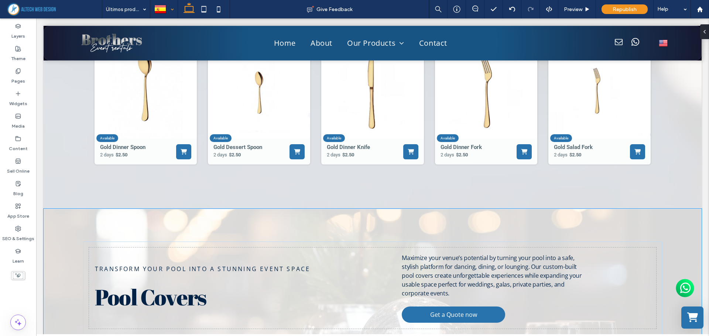
click at [168, 9] on div at bounding box center [164, 9] width 27 height 18
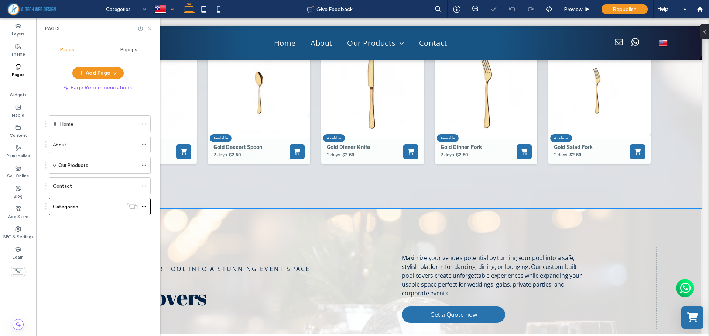
click at [150, 30] on icon at bounding box center [150, 29] width 6 height 6
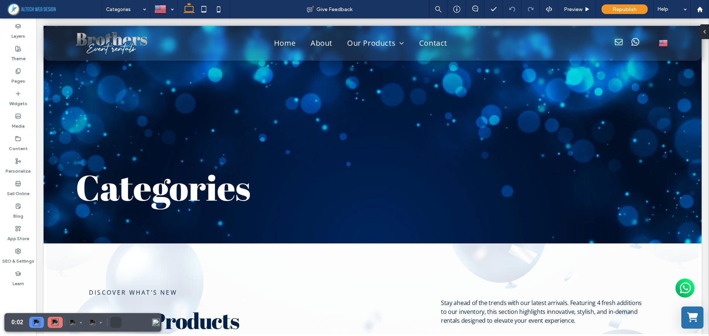
click at [145, 7] on div "Categories" at bounding box center [126, 9] width 48 height 18
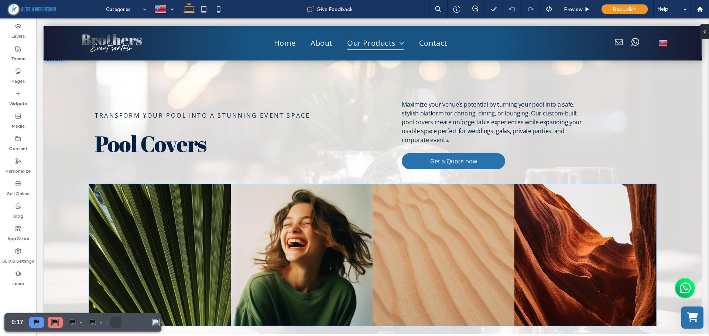
scroll to position [9694, 0]
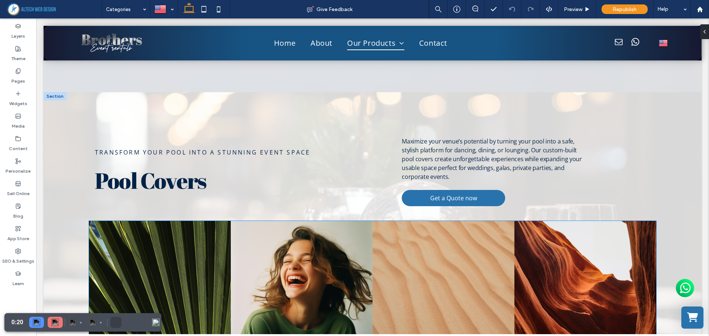
click at [165, 217] on link at bounding box center [160, 292] width 150 height 150
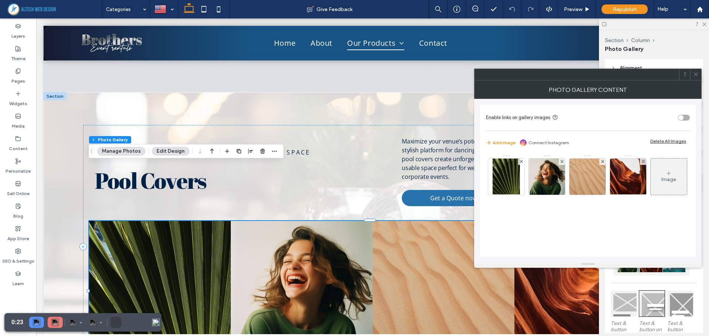
click at [697, 74] on icon at bounding box center [696, 75] width 6 height 6
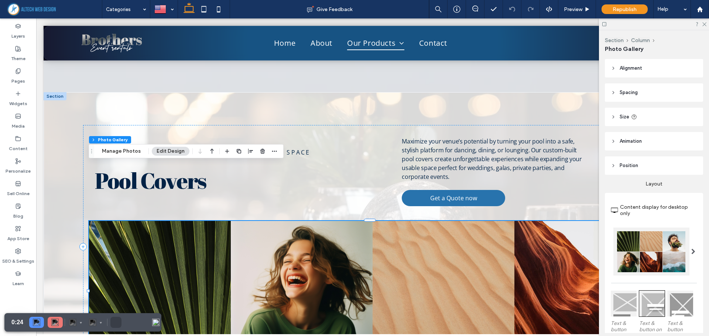
click at [148, 223] on link at bounding box center [160, 292] width 150 height 150
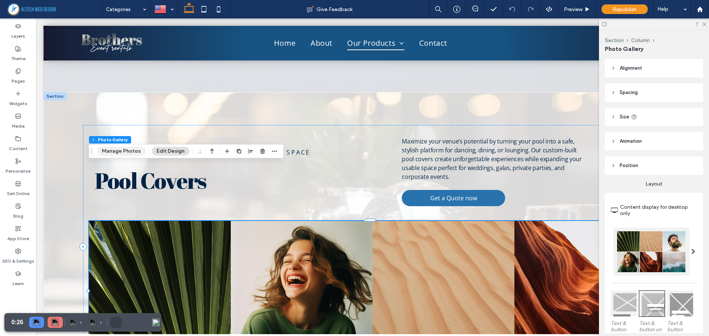
click at [128, 152] on button "Manage Photos" at bounding box center [121, 151] width 48 height 9
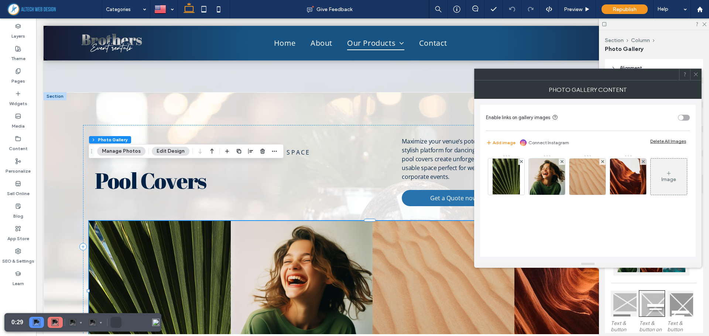
click at [666, 141] on div "Delete All Images" at bounding box center [668, 141] width 36 height 6
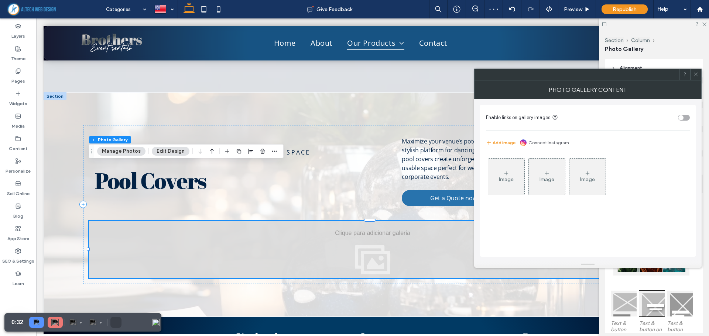
click at [506, 178] on div "Image" at bounding box center [506, 179] width 15 height 6
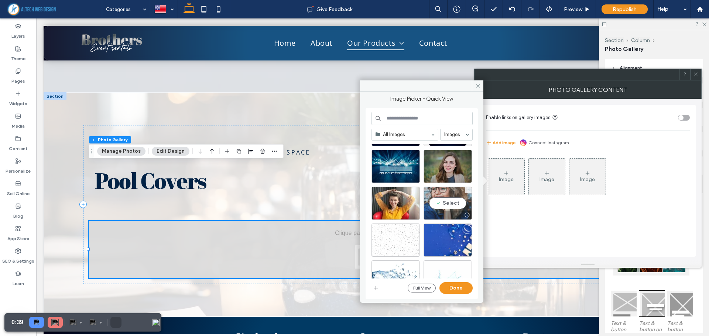
scroll to position [61, 0]
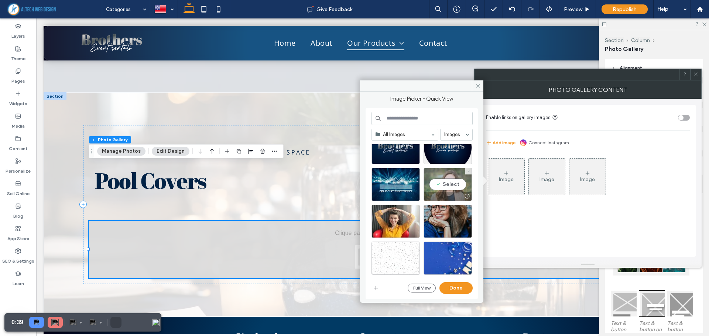
click at [447, 185] on div "Select" at bounding box center [447, 184] width 48 height 33
click at [447, 221] on div "Select" at bounding box center [447, 221] width 48 height 33
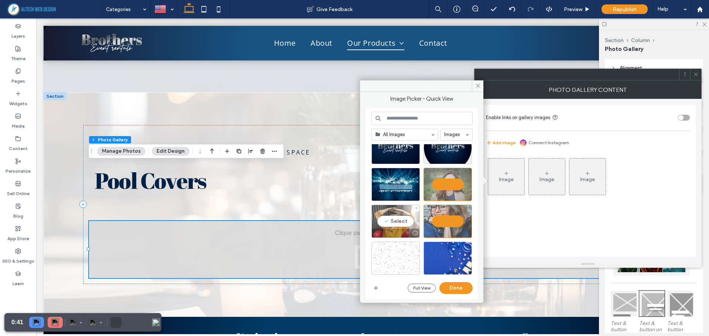
click at [391, 225] on div "Select" at bounding box center [395, 221] width 48 height 33
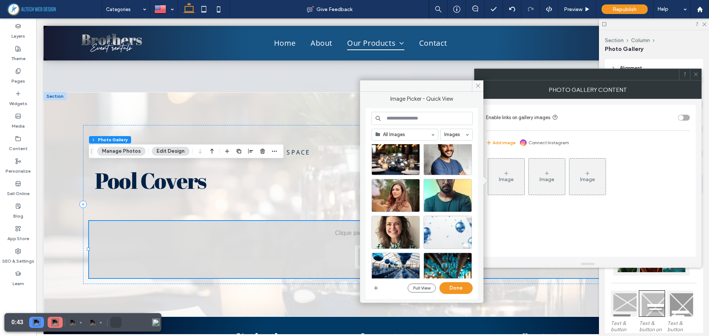
scroll to position [430, 0]
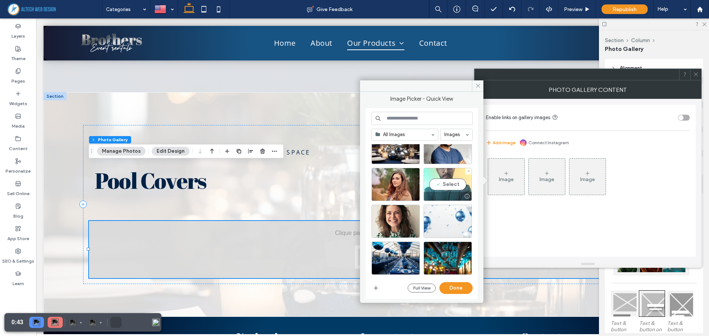
click at [443, 187] on div "Select" at bounding box center [447, 184] width 48 height 33
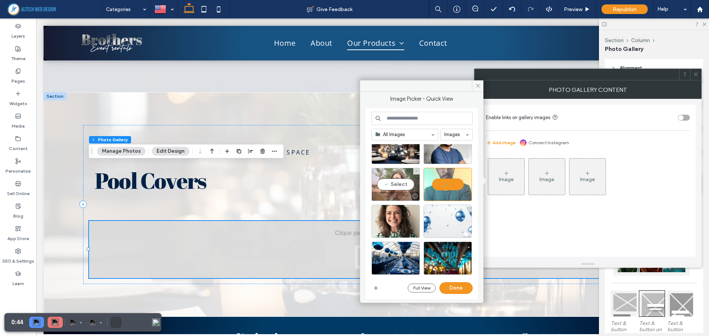
click at [403, 188] on div "Select" at bounding box center [395, 184] width 48 height 33
click at [399, 221] on div "Select" at bounding box center [395, 221] width 48 height 33
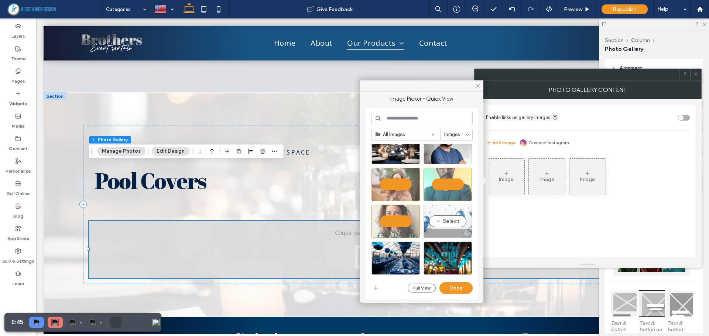
click at [454, 224] on div "Select" at bounding box center [447, 221] width 48 height 33
click at [457, 290] on button "Done" at bounding box center [455, 288] width 33 height 12
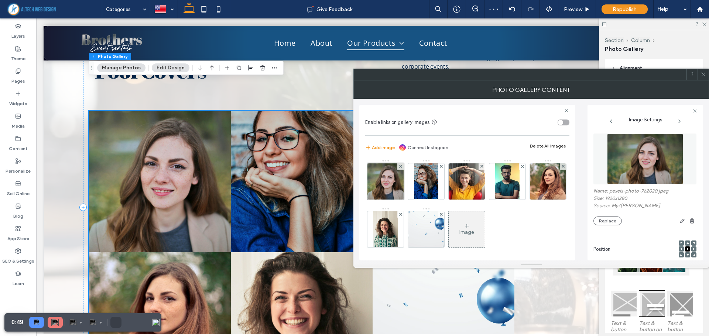
scroll to position [9804, 0]
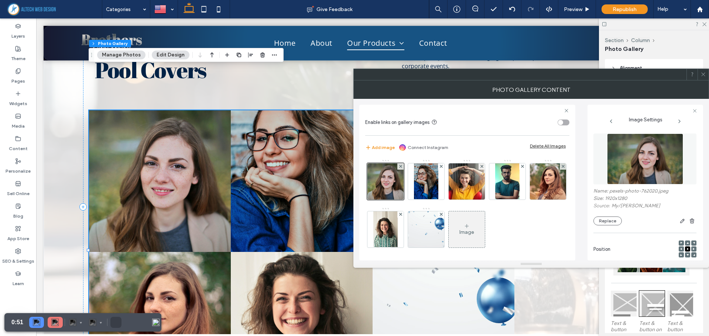
click at [703, 76] on icon at bounding box center [703, 75] width 6 height 6
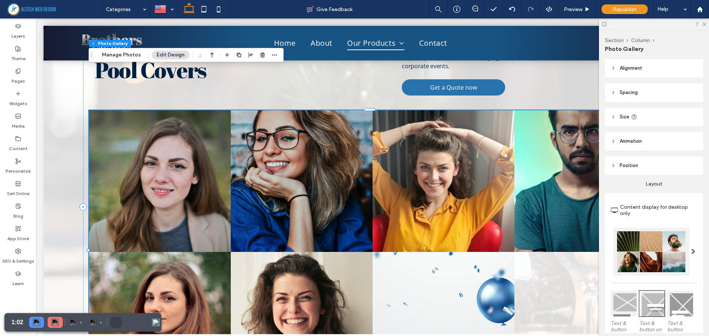
click at [601, 26] on icon at bounding box center [604, 24] width 6 height 6
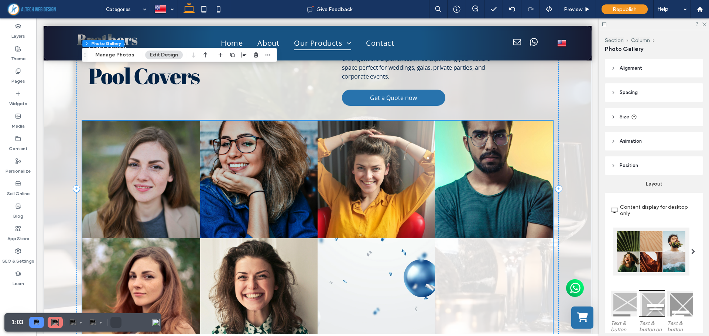
scroll to position [11306, 0]
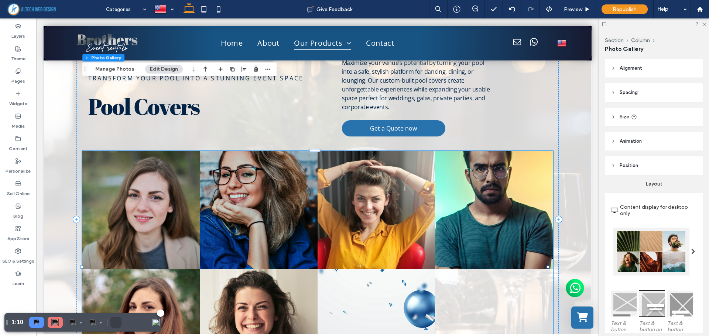
click at [55, 322] on img at bounding box center [54, 322] width 7 height 7
